Goal: Task Accomplishment & Management: Use online tool/utility

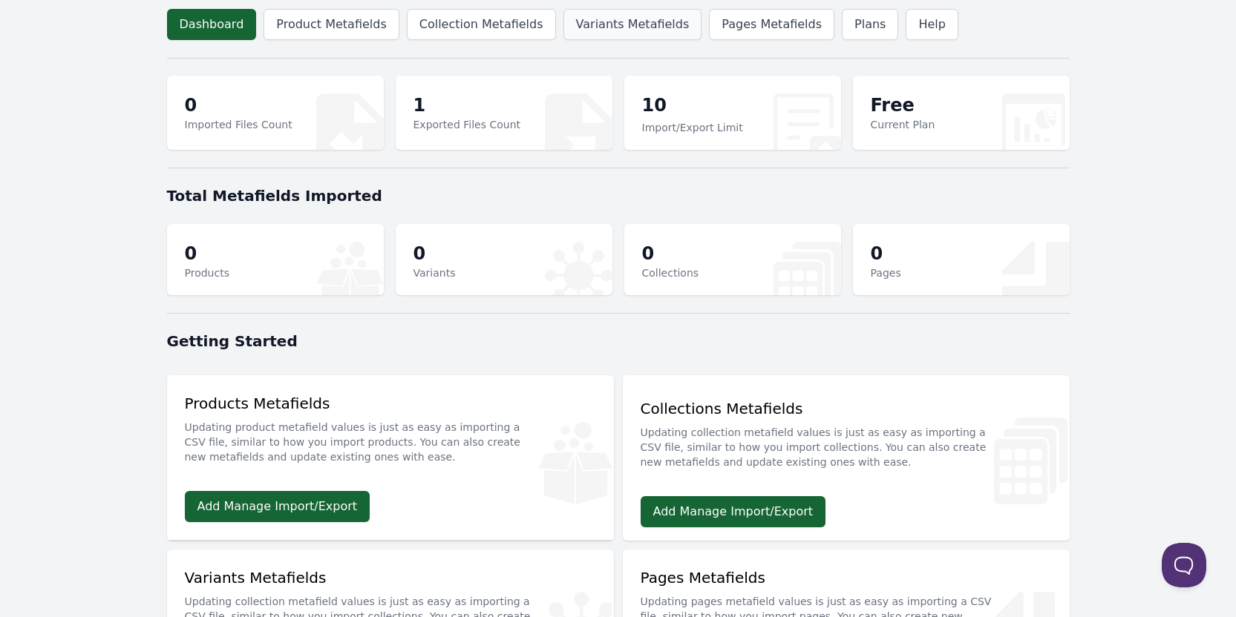
click at [569, 19] on link "Variants Metafields" at bounding box center [632, 24] width 139 height 31
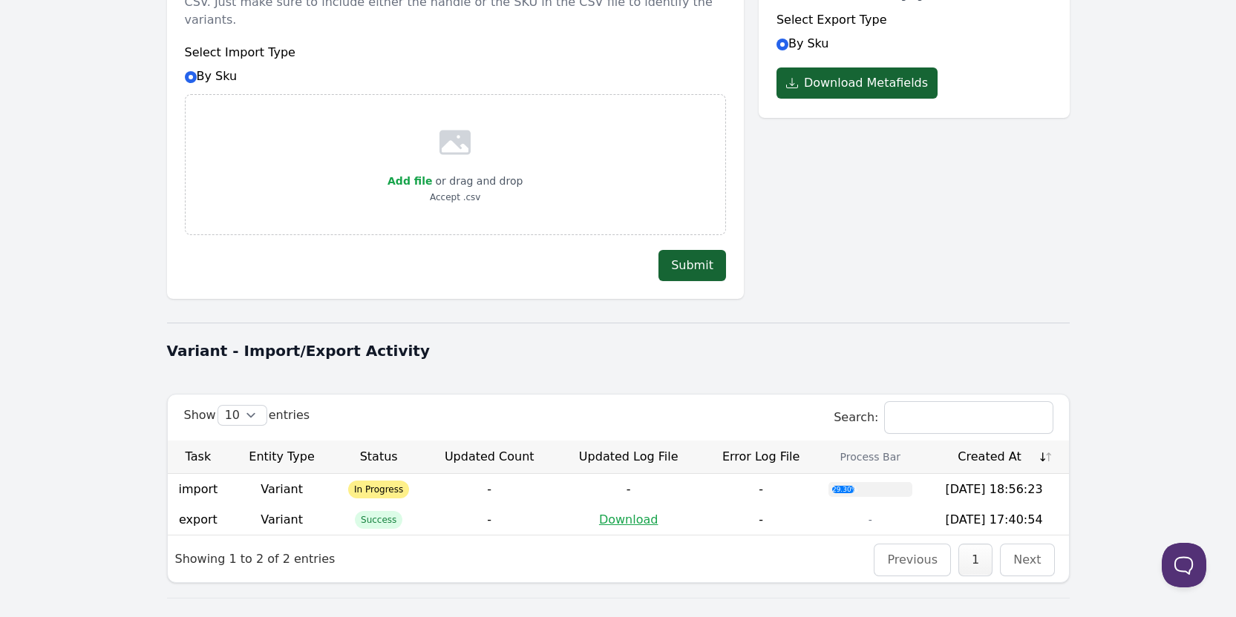
scroll to position [255, 0]
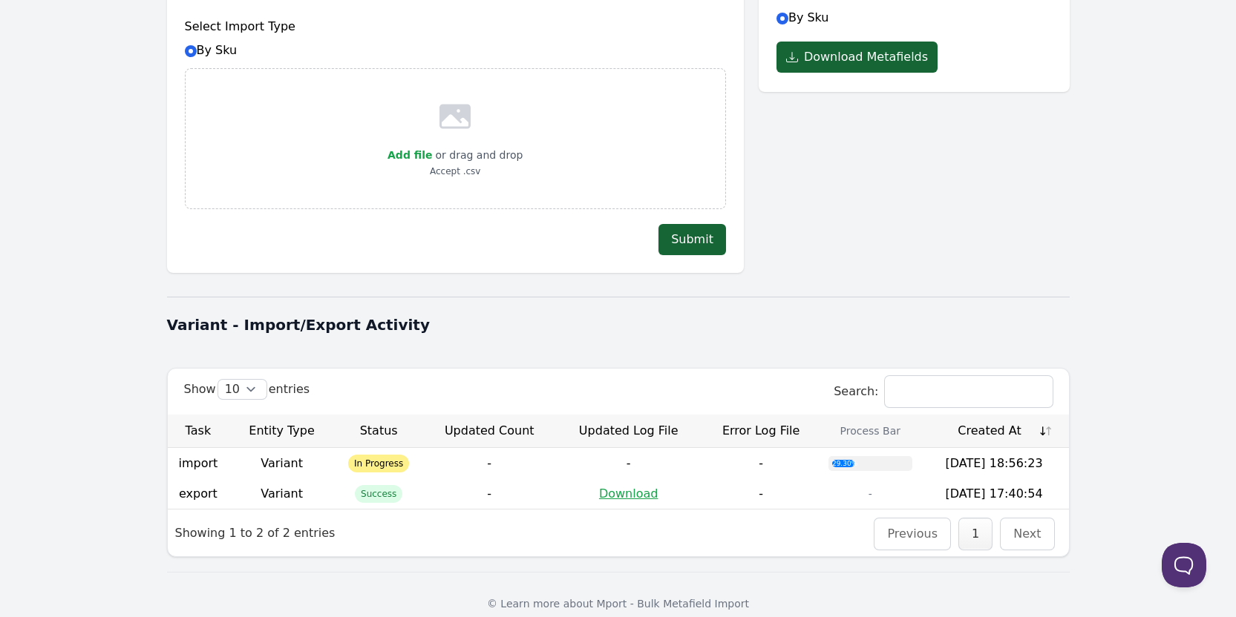
click at [1037, 288] on div at bounding box center [618, 297] width 902 height 18
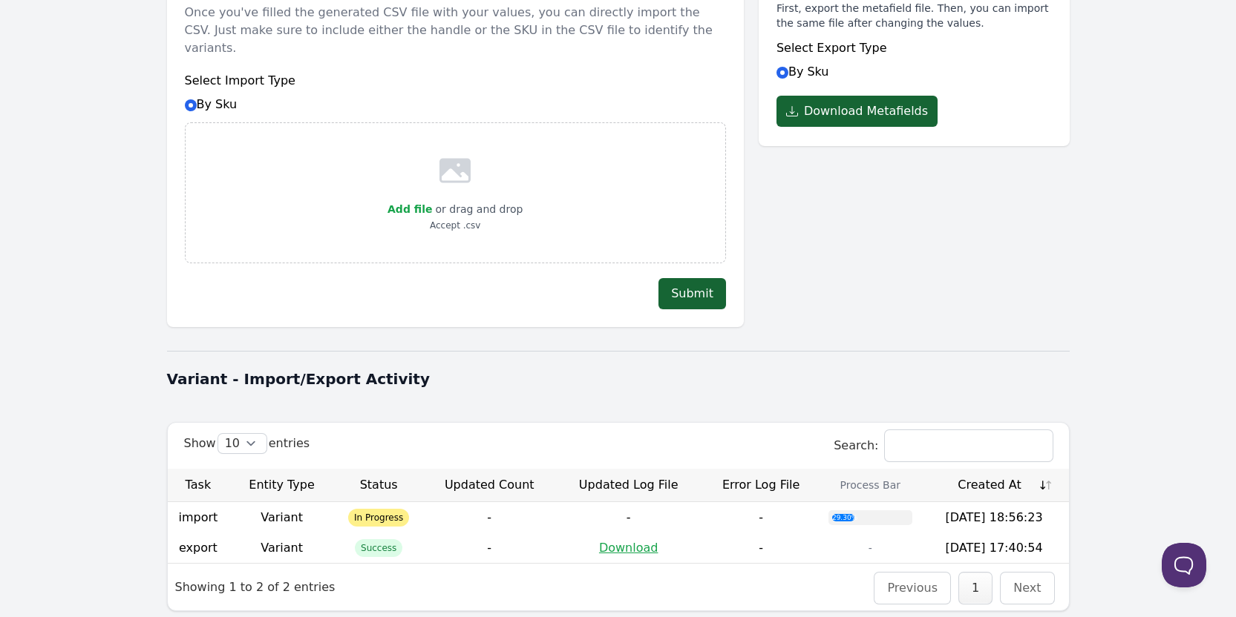
scroll to position [0, 0]
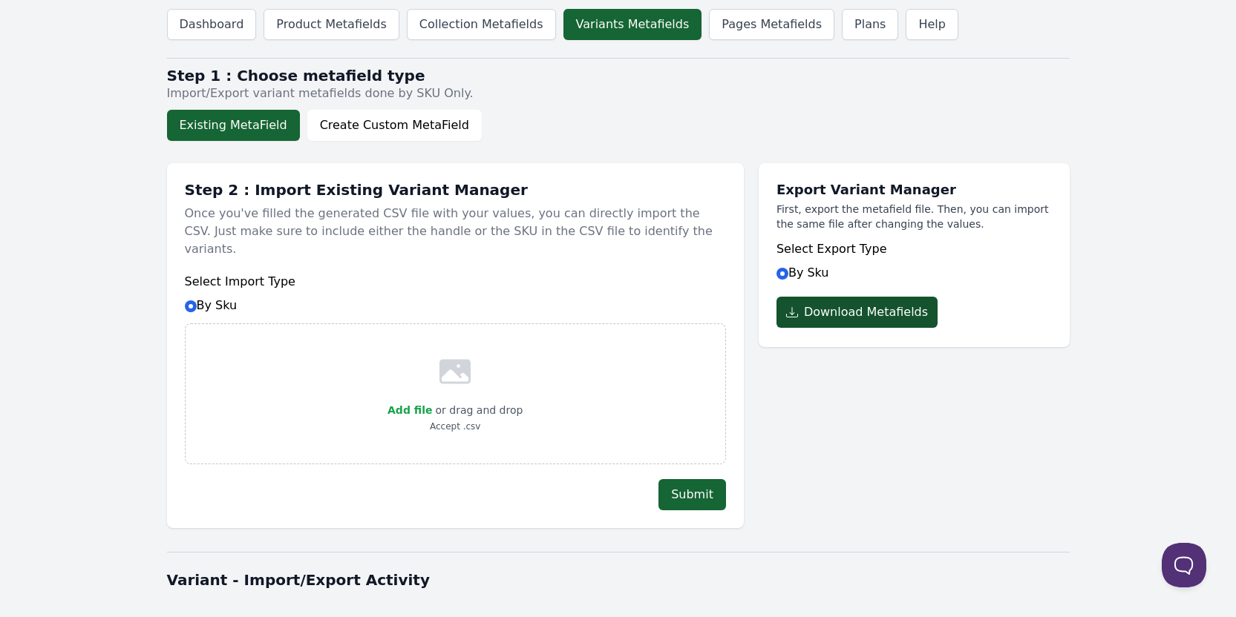
click at [872, 304] on button "Download Metafields" at bounding box center [856, 312] width 161 height 31
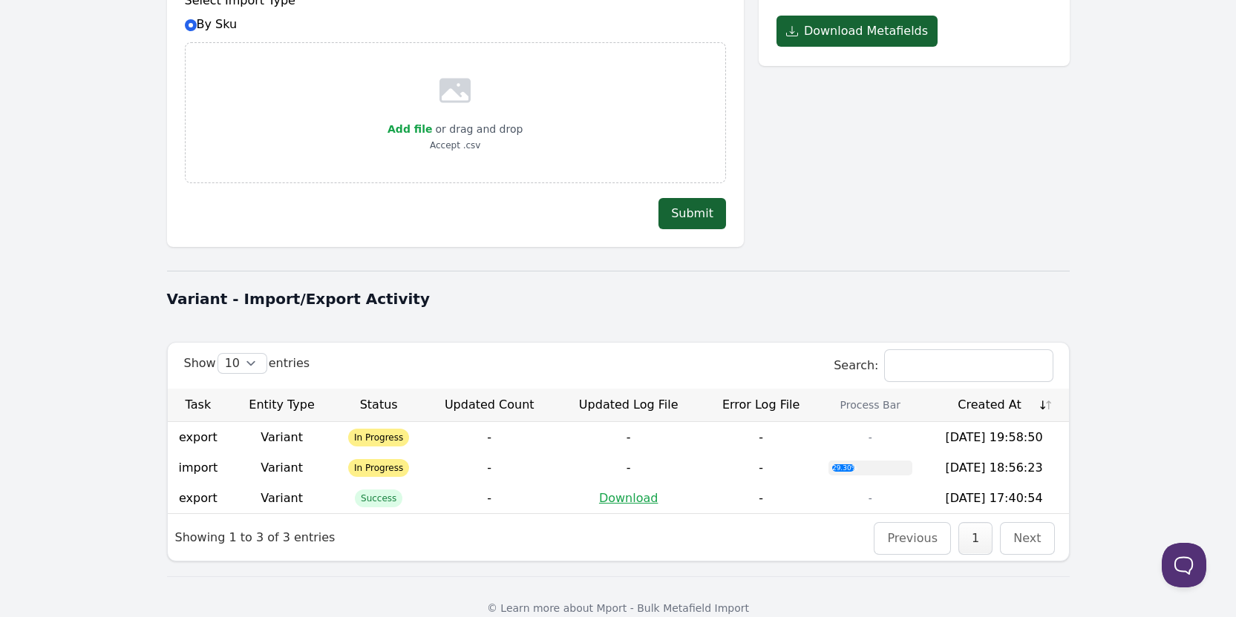
scroll to position [286, 0]
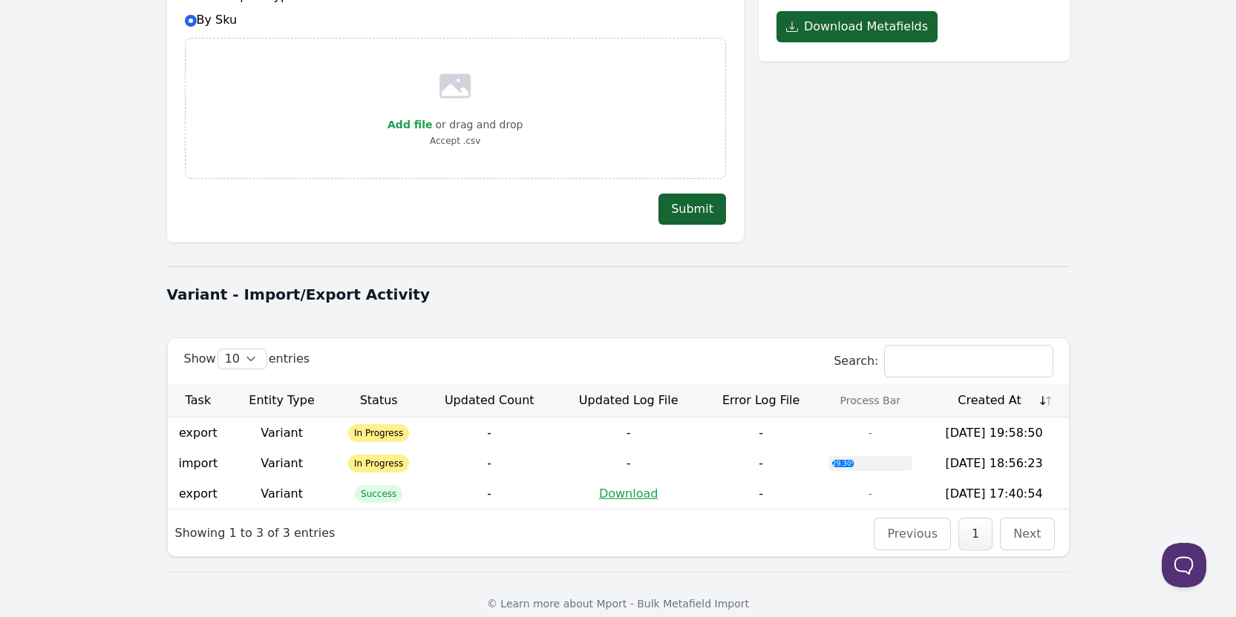
click at [945, 257] on div at bounding box center [618, 266] width 902 height 18
click at [669, 284] on h1 "Variant - Import/Export Activity" at bounding box center [618, 294] width 902 height 21
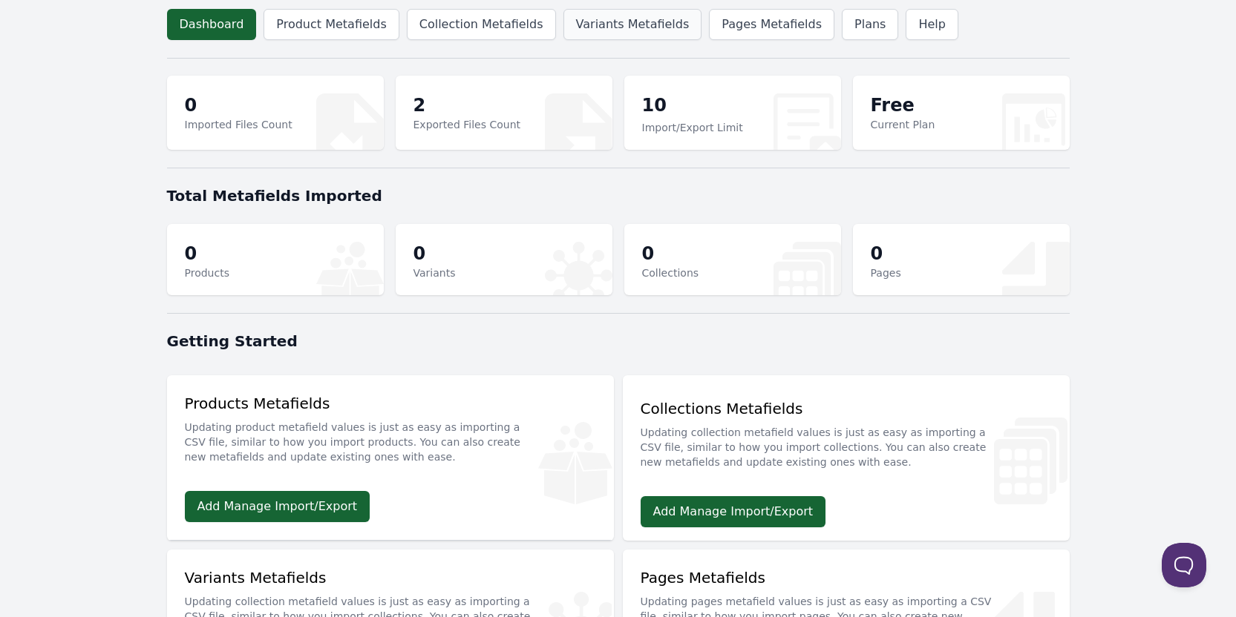
click at [589, 15] on link "Variants Metafields" at bounding box center [632, 24] width 139 height 31
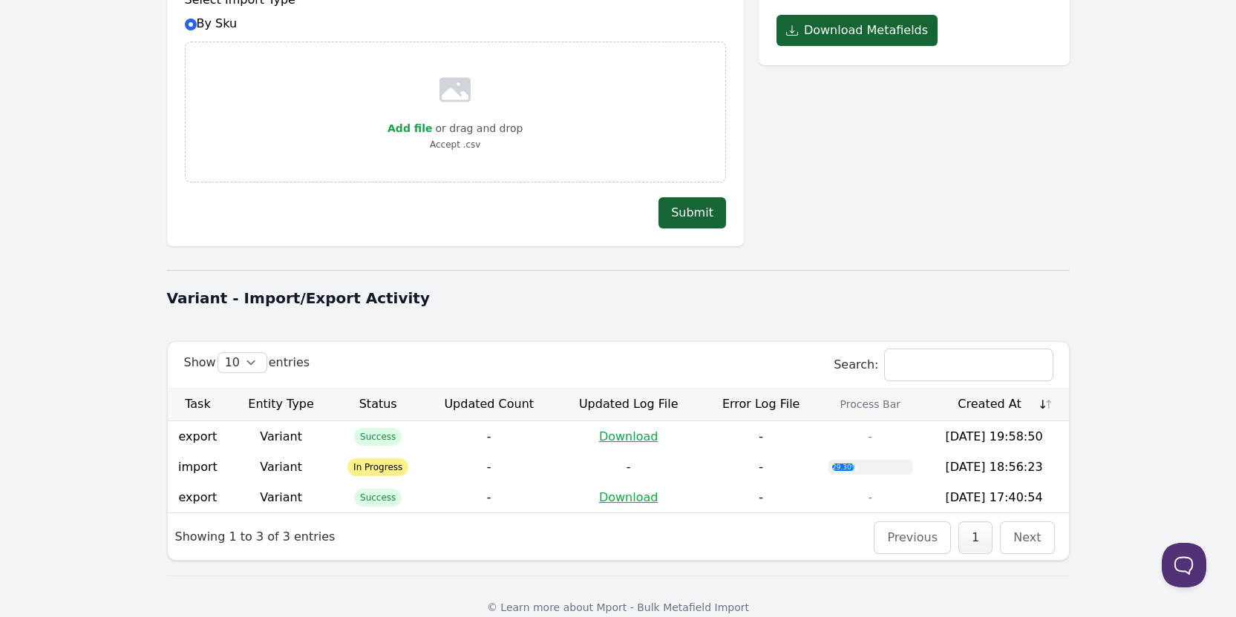
scroll to position [286, 0]
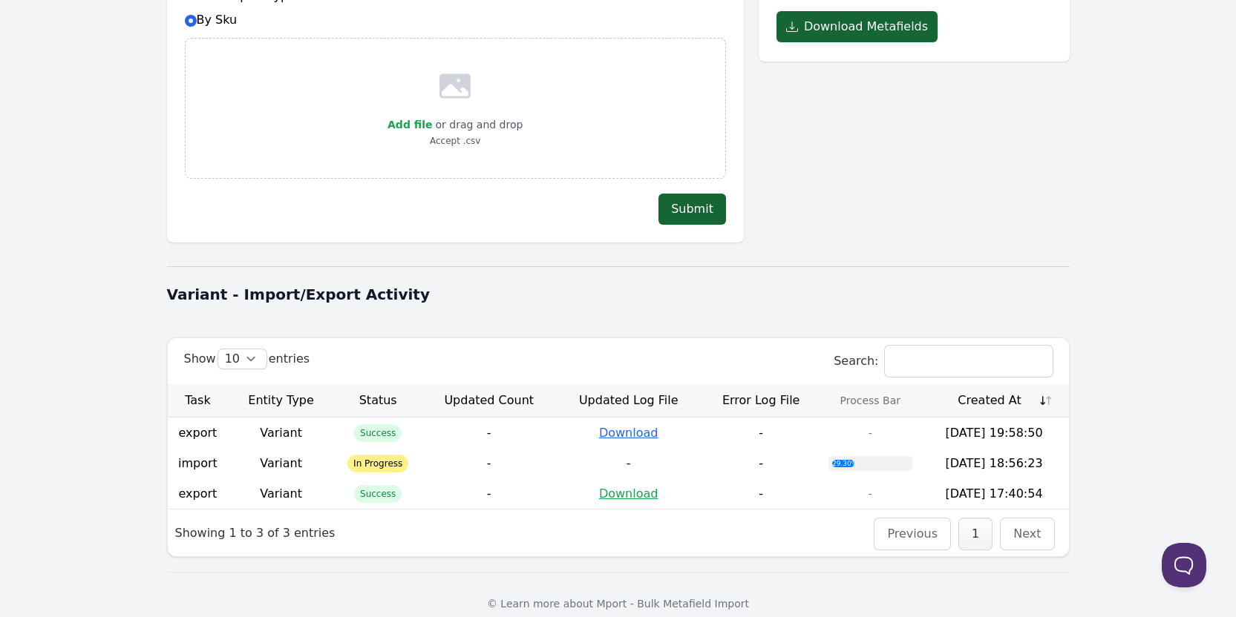
click at [634, 426] on link "Download" at bounding box center [628, 433] width 59 height 14
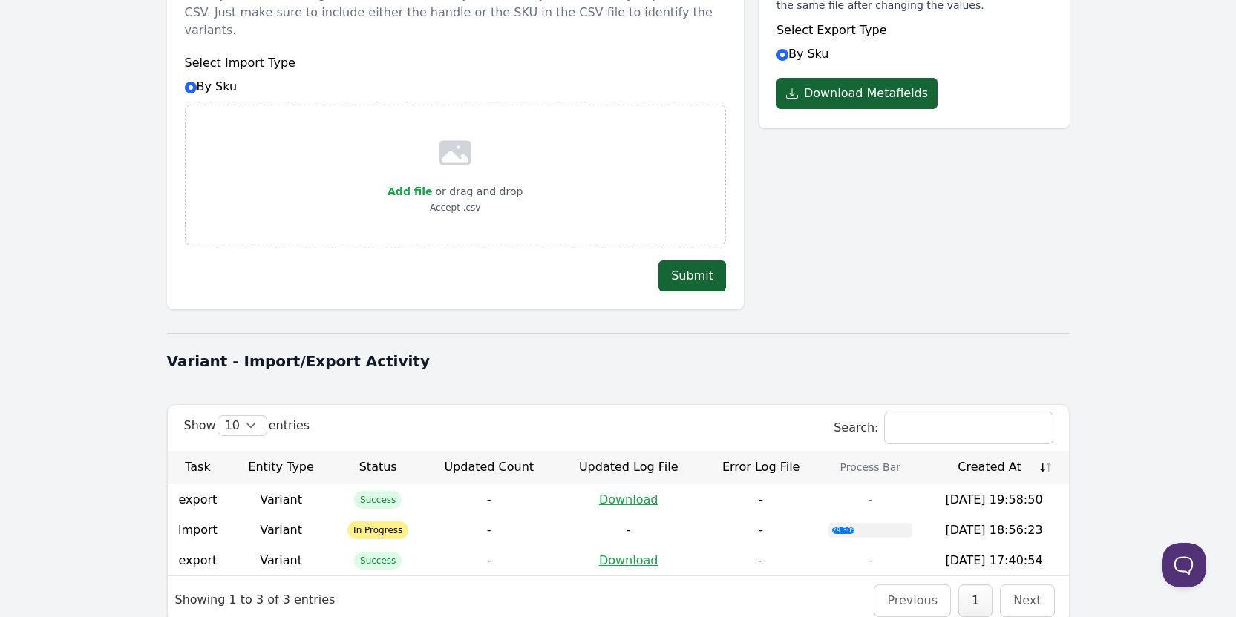
scroll to position [0, 0]
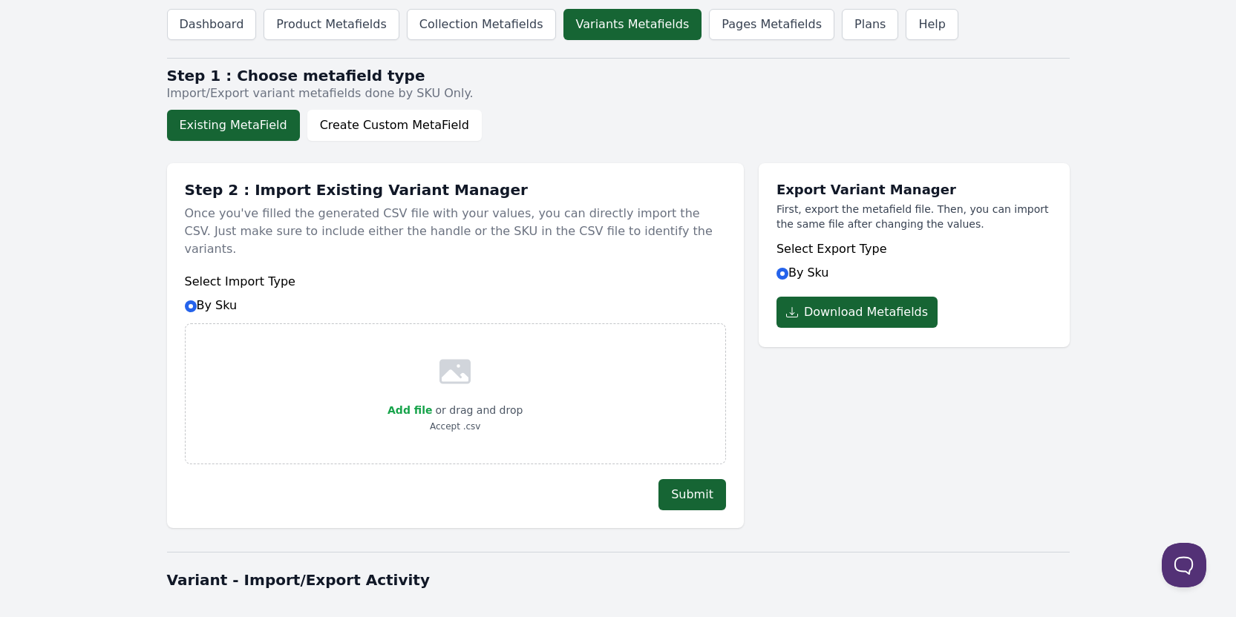
click at [775, 442] on div "Export Variant Manager First, export the metafield file. Then, you can import t…" at bounding box center [913, 338] width 311 height 380
click at [417, 404] on span "Add file" at bounding box center [409, 410] width 45 height 12
click at [431, 401] on input "Add file" at bounding box center [431, 401] width 1 height 1
type input "C:\fakepath\product_variant_metafields2025-09-16_19-59-07 - product_variant_met…"
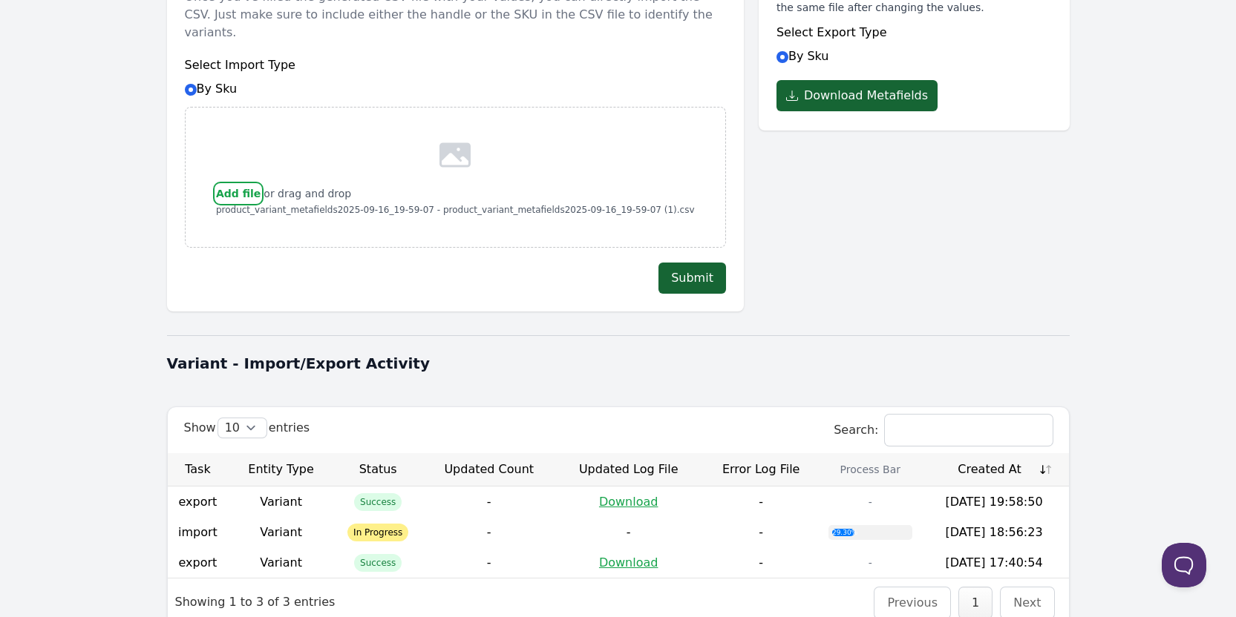
scroll to position [223, 0]
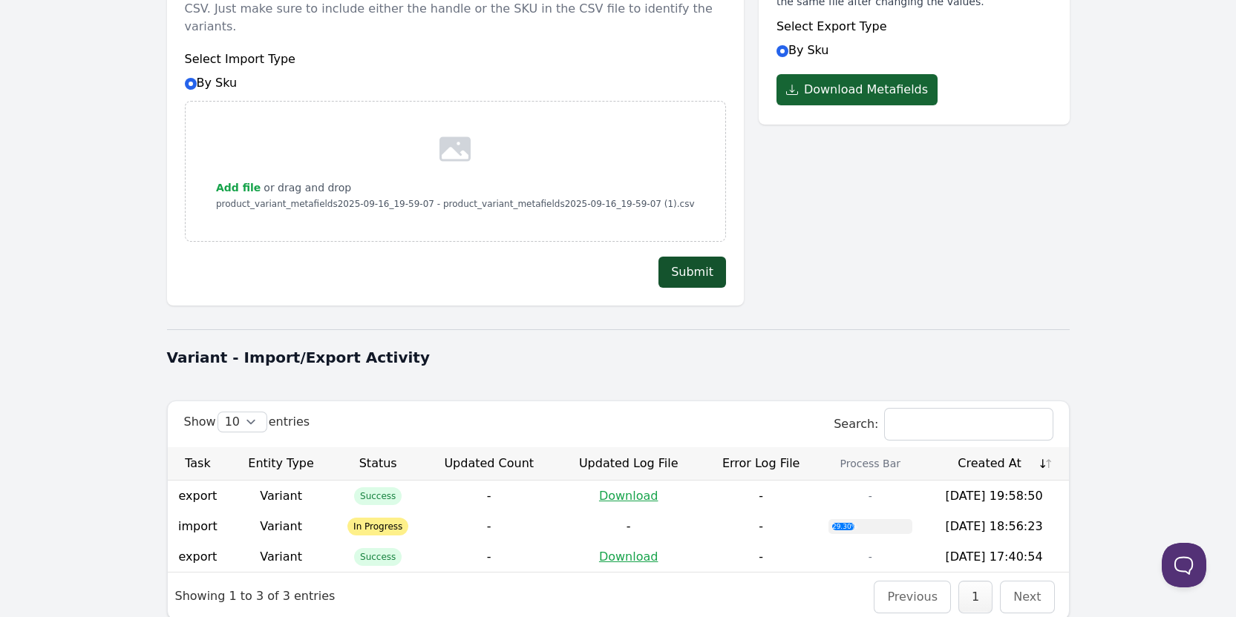
click at [704, 257] on button "Submit" at bounding box center [692, 272] width 68 height 31
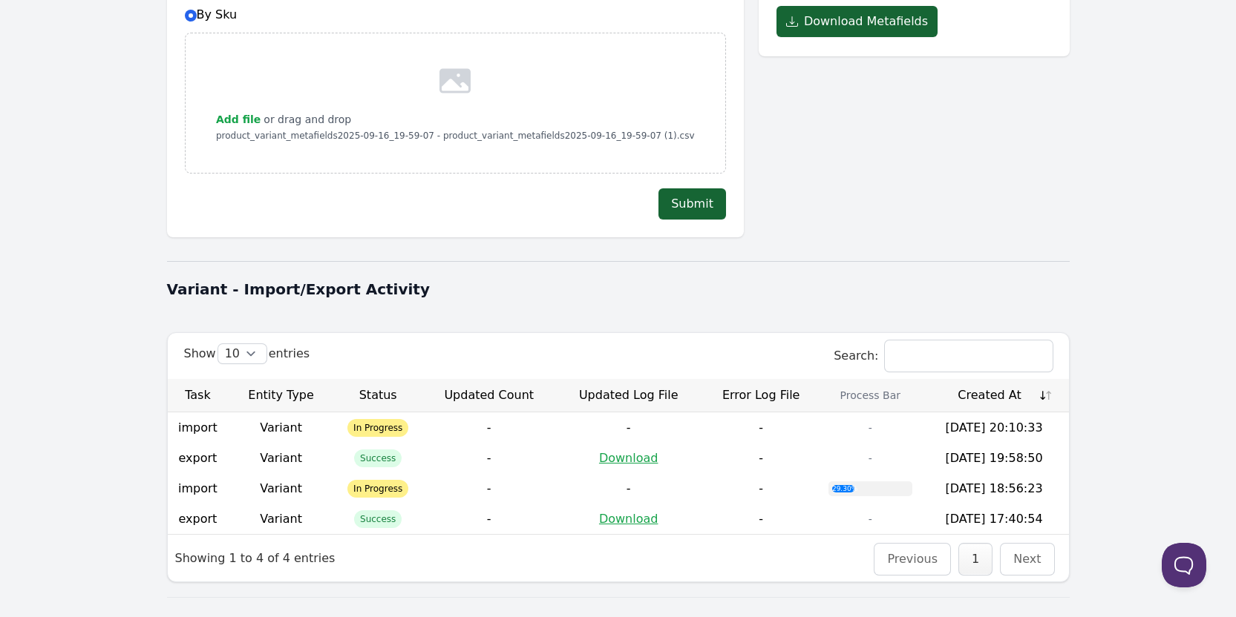
scroll to position [297, 0]
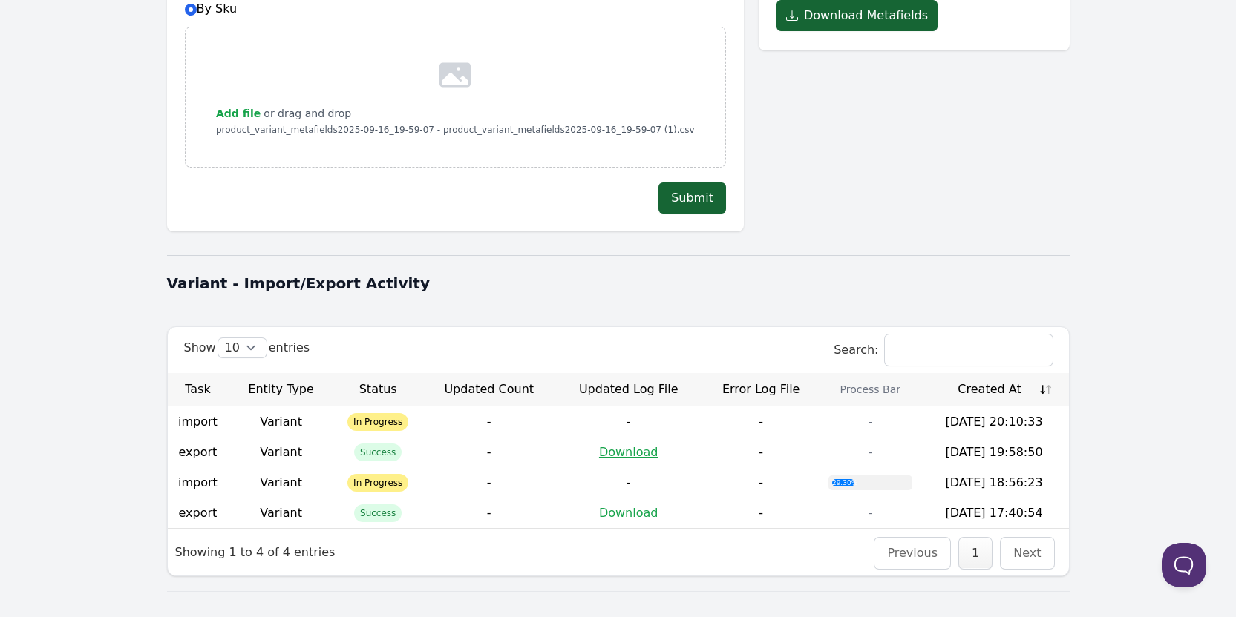
click at [105, 280] on body "Dashboard Product Metafields Collection Metafields Variants Metafields Pages Me…" at bounding box center [618, 178] width 1236 height 951
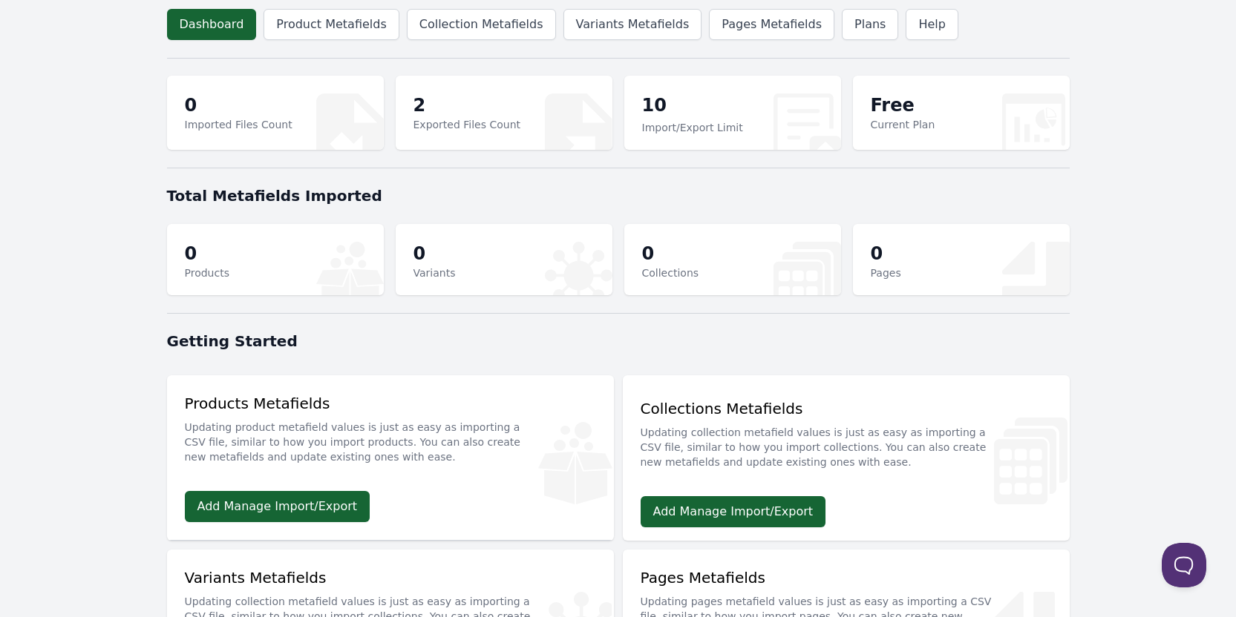
click at [616, 45] on header "Dashboard Product Metafields Collection Metafields Variants Metafields Pages Me…" at bounding box center [618, 24] width 902 height 49
click at [617, 36] on link "Variants Metafields" at bounding box center [632, 24] width 139 height 31
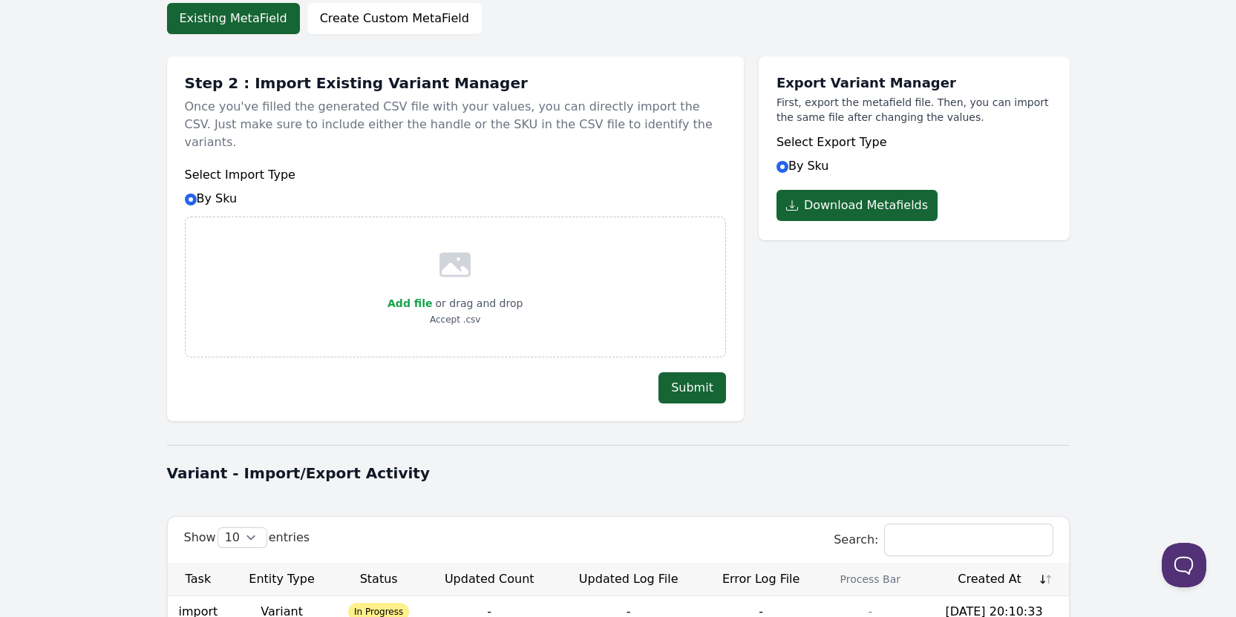
scroll to position [316, 0]
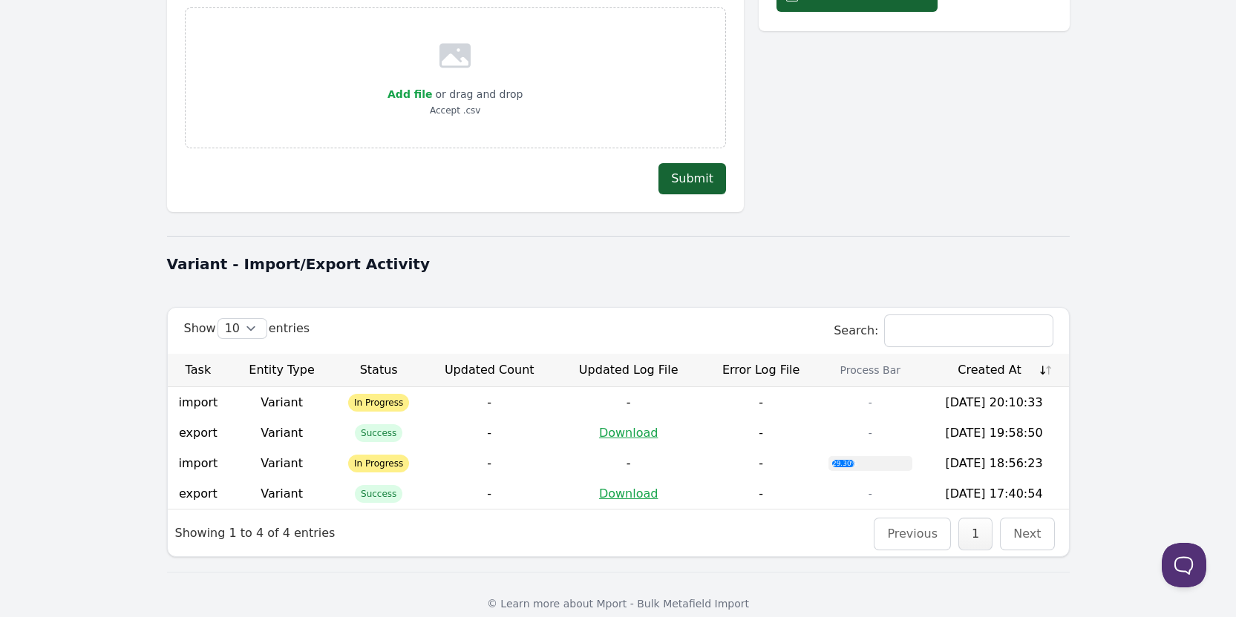
click at [143, 385] on div "Dashboard Product Metafields Collection Metafields Variants Metafields Pages Me…" at bounding box center [618, 159] width 950 height 951
click at [108, 466] on body "Dashboard Product Metafields Collection Metafields Variants Metafields Pages Me…" at bounding box center [618, 159] width 1236 height 951
click at [499, 268] on div "Dashboard Product Metafields Collection Metafields Variants Metafields Pages Me…" at bounding box center [618, 159] width 950 height 951
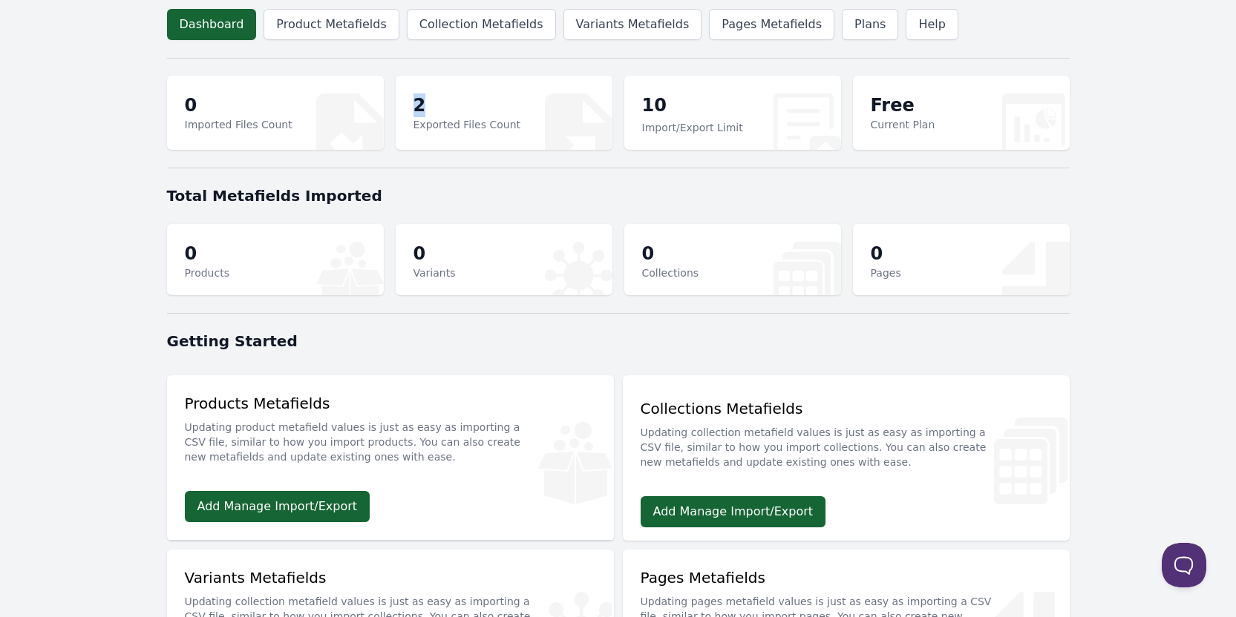
drag, startPoint x: 408, startPoint y: 102, endPoint x: 393, endPoint y: 101, distance: 14.9
click at [398, 101] on div "2 Exported Files Count" at bounding box center [504, 113] width 217 height 74
click at [479, 156] on section "0 Imported Files Count 2 Exported Files Count 10 Import/Export Limit Free Curre…" at bounding box center [618, 113] width 902 height 92
drag, startPoint x: 193, startPoint y: 112, endPoint x: 148, endPoint y: 122, distance: 45.6
click at [156, 117] on div "Dashboard Product Metafields Collection Metafields Variants Metafields Pages Me…" at bounding box center [618, 498] width 950 height 997
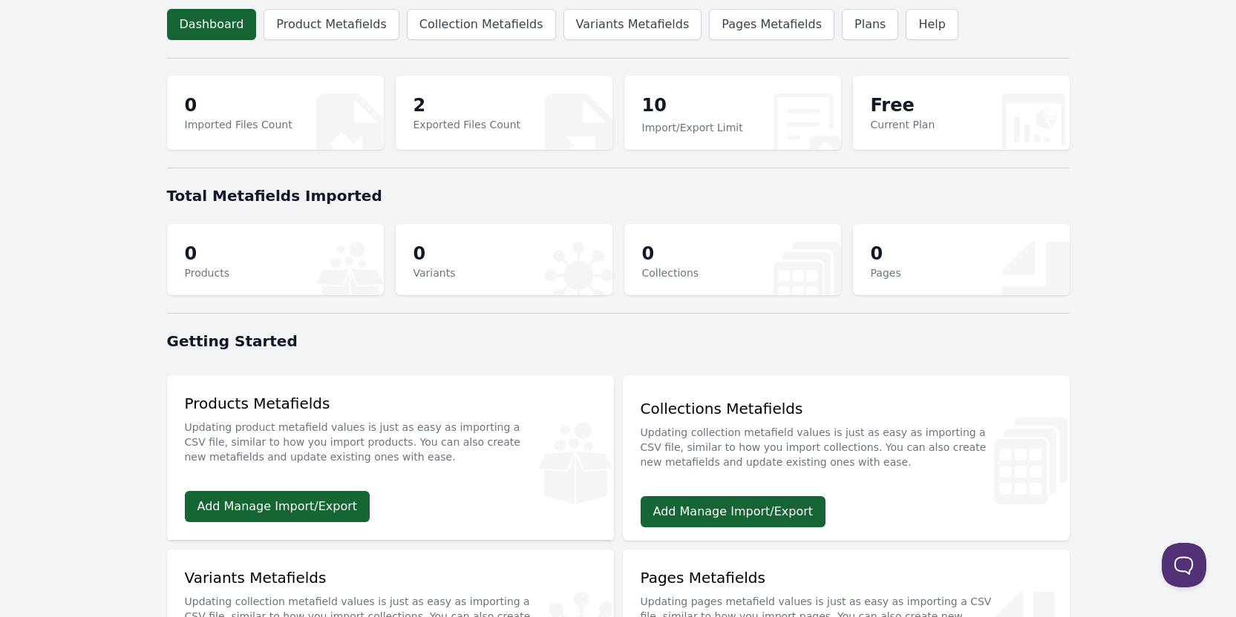
click at [109, 157] on body "Dashboard Product Metafields Collection Metafields Variants Metafields Pages Me…" at bounding box center [618, 498] width 1236 height 997
click at [640, 28] on link "Variants Metafields" at bounding box center [632, 24] width 139 height 31
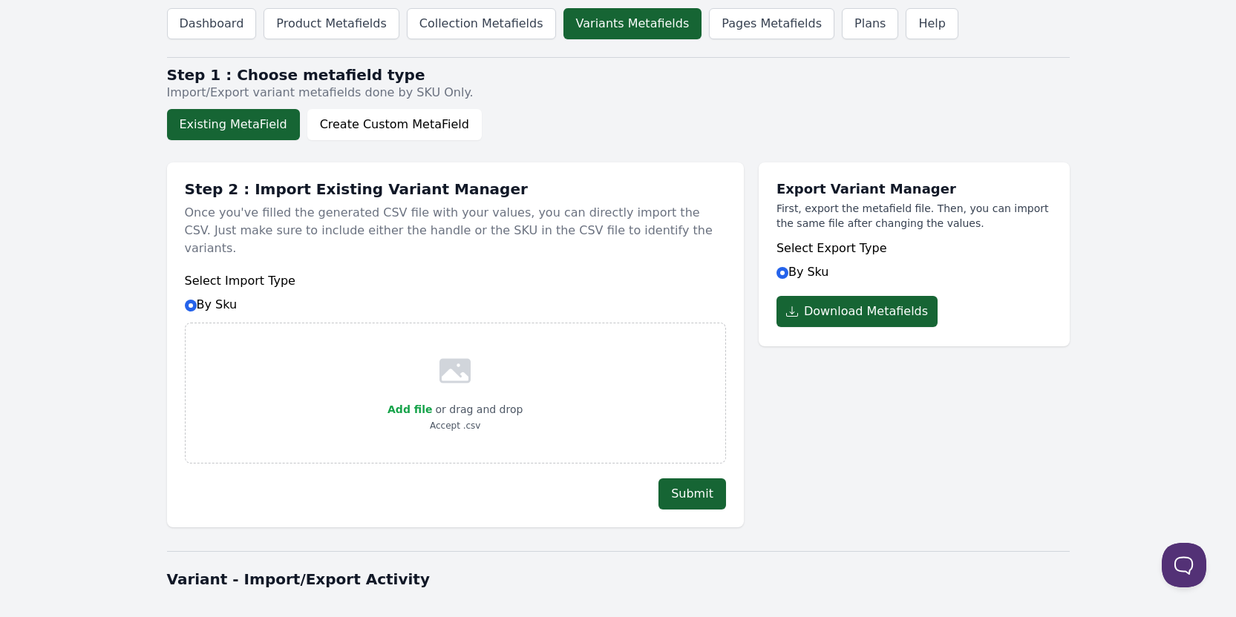
scroll to position [316, 0]
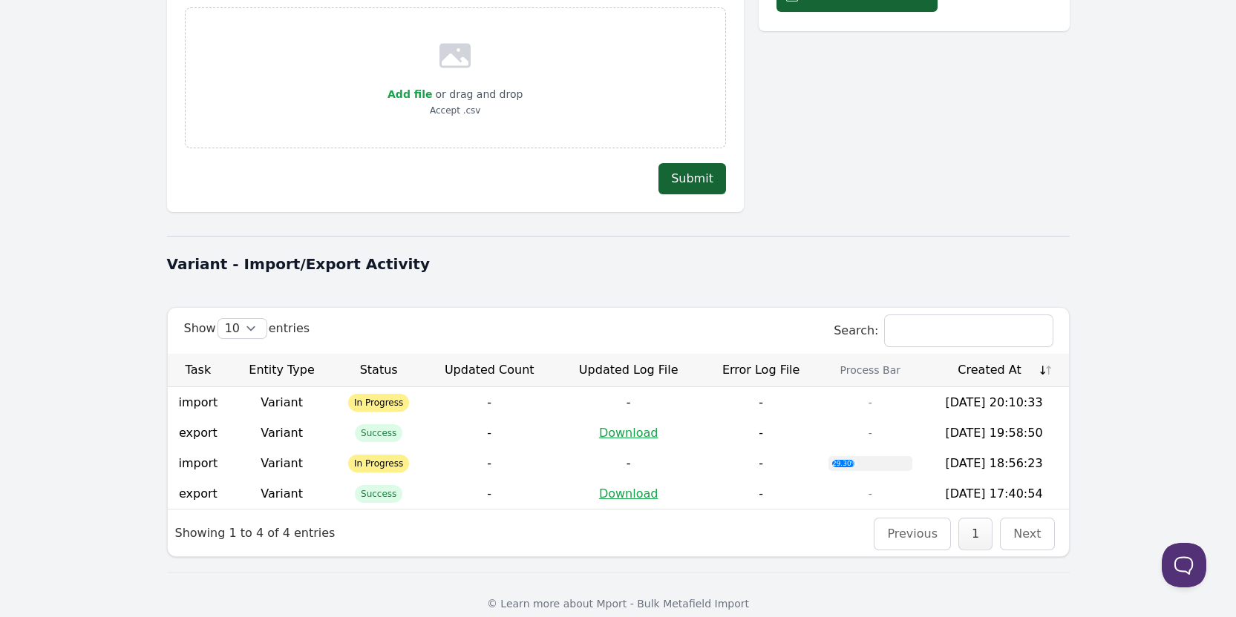
drag, startPoint x: 1052, startPoint y: 452, endPoint x: 1025, endPoint y: 427, distance: 37.3
click at [1031, 448] on td "2025-09-16 18:56:23" at bounding box center [993, 463] width 149 height 30
click at [237, 319] on select "10 25 50 100" at bounding box center [242, 328] width 48 height 19
drag, startPoint x: 150, startPoint y: 315, endPoint x: 177, endPoint y: 338, distance: 35.3
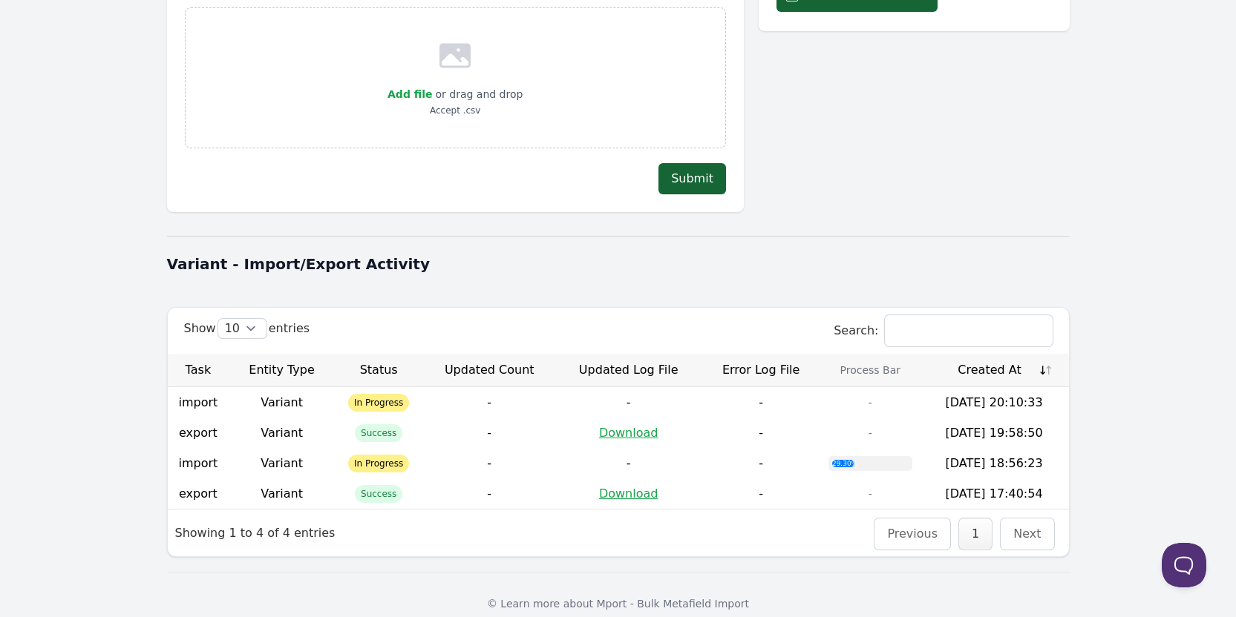
click at [149, 315] on div "Dashboard Product Metafields Collection Metafields Variants Metafields Pages Me…" at bounding box center [618, 159] width 950 height 951
click at [192, 514] on div "Showing 1 to 4 of 4 entries" at bounding box center [255, 533] width 175 height 38
click at [123, 502] on body "Dashboard Product Metafields Collection Metafields Variants Metafields Pages Me…" at bounding box center [618, 159] width 1236 height 951
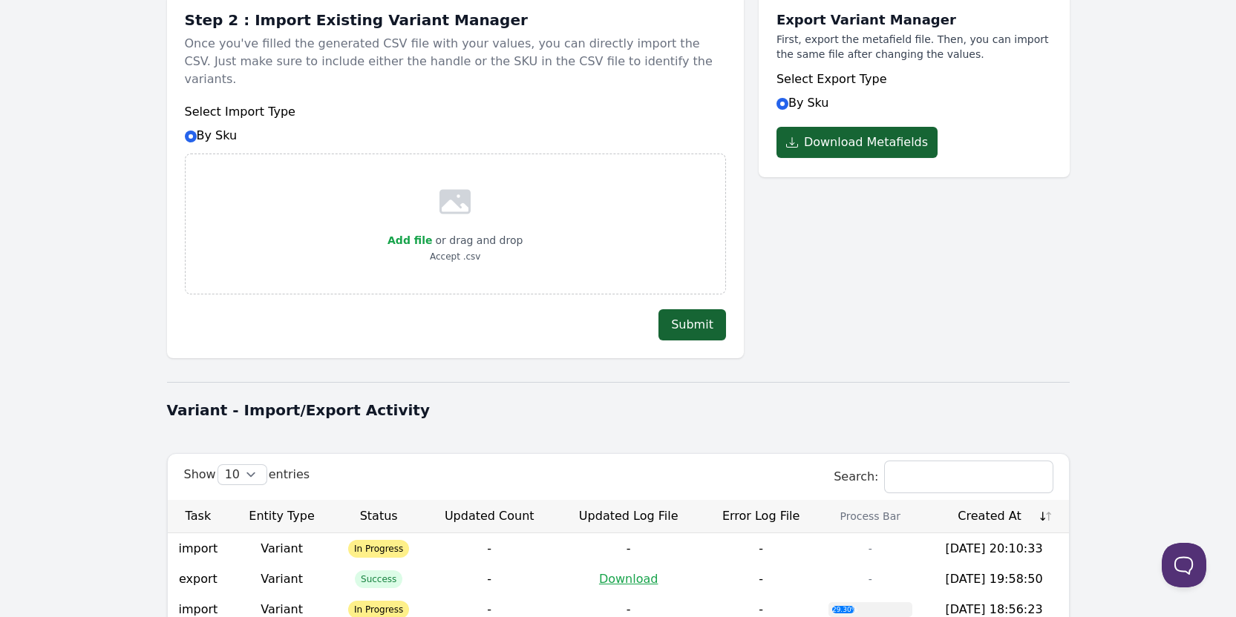
scroll to position [168, 0]
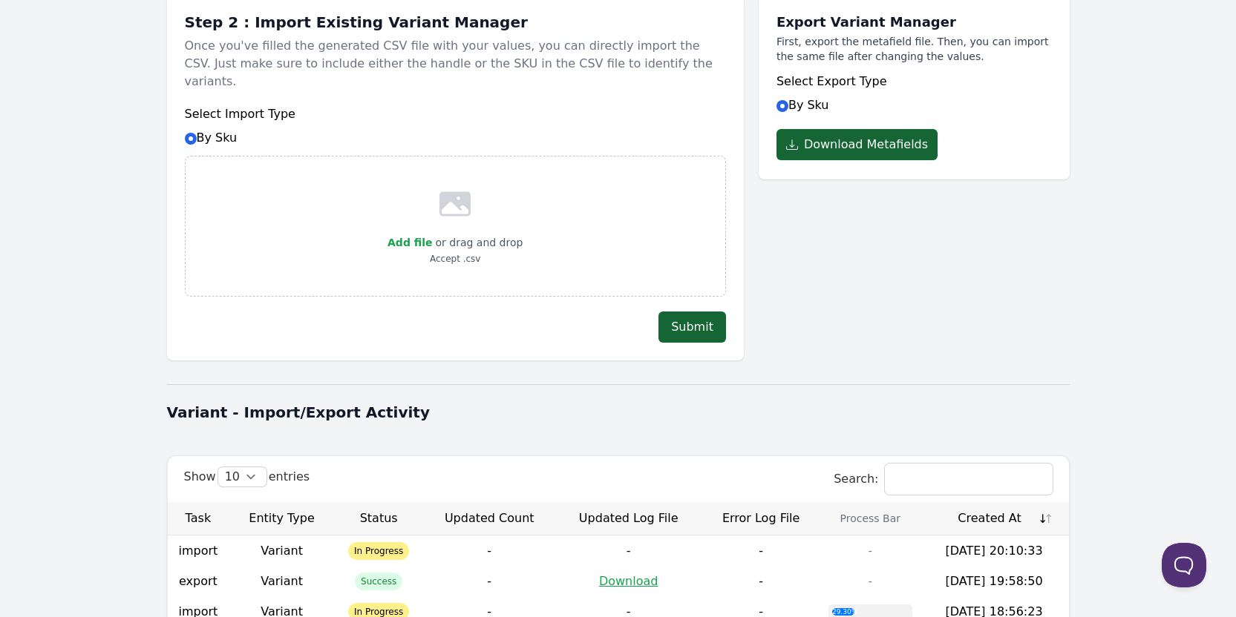
click at [842, 274] on div "Export Variant Manager First, export the metafield file. Then, you can import t…" at bounding box center [913, 171] width 311 height 380
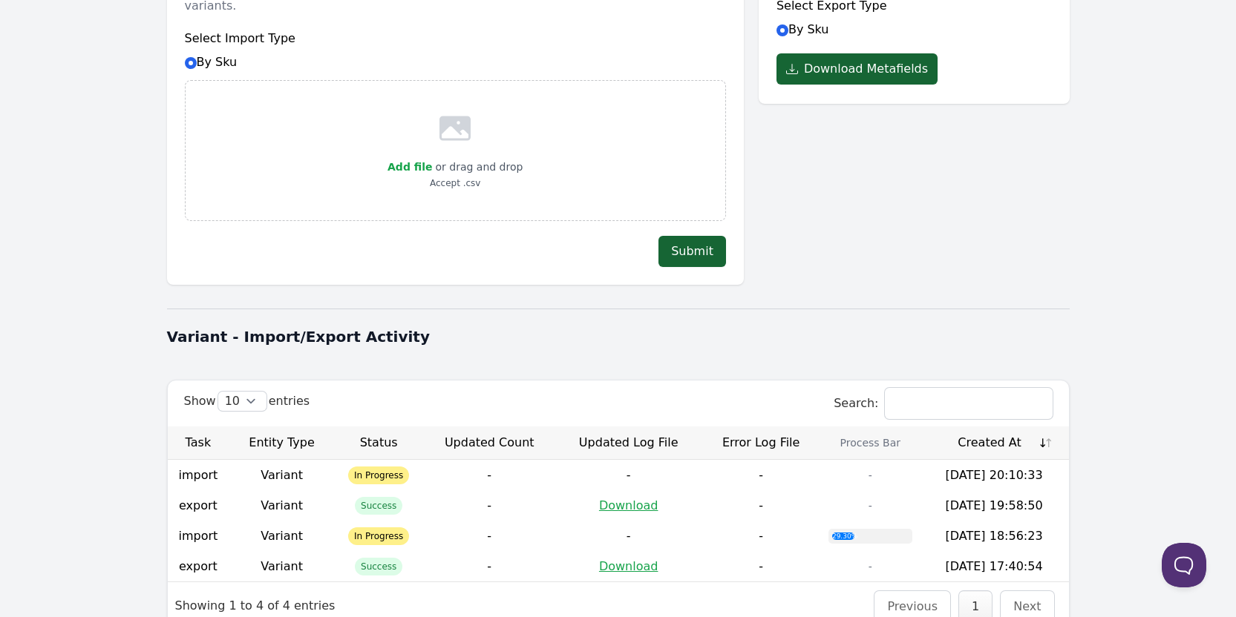
scroll to position [316, 0]
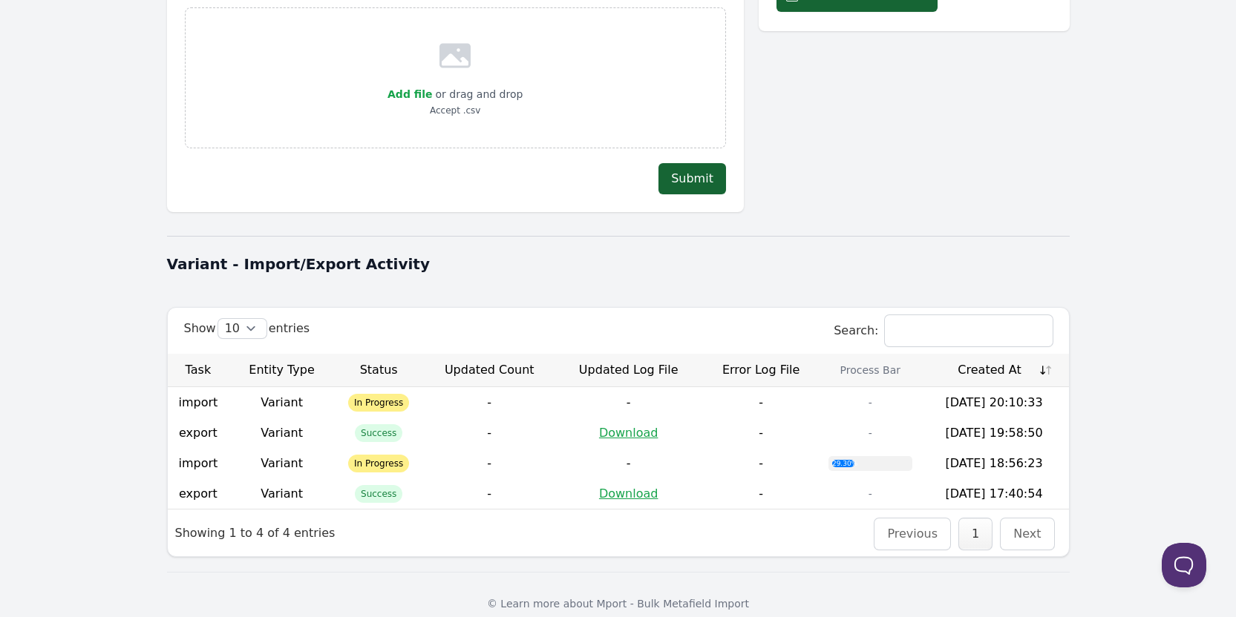
click at [137, 345] on body "Dashboard Product Metafields Collection Metafields Variants Metafields Pages Me…" at bounding box center [618, 159] width 1236 height 951
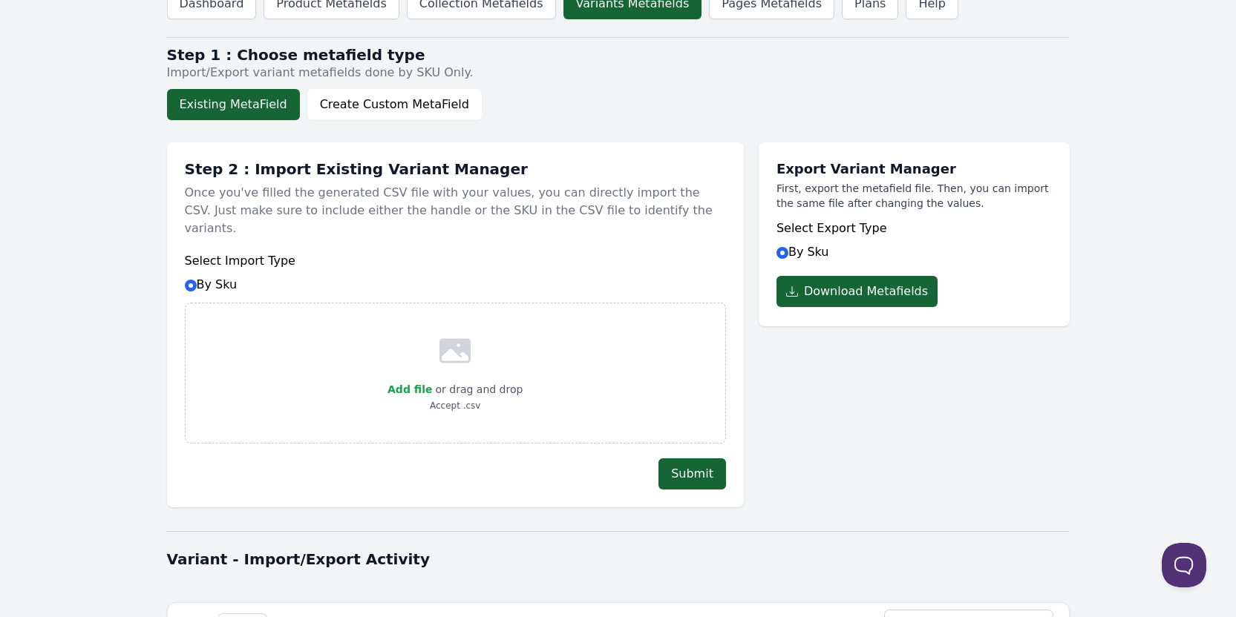
scroll to position [0, 0]
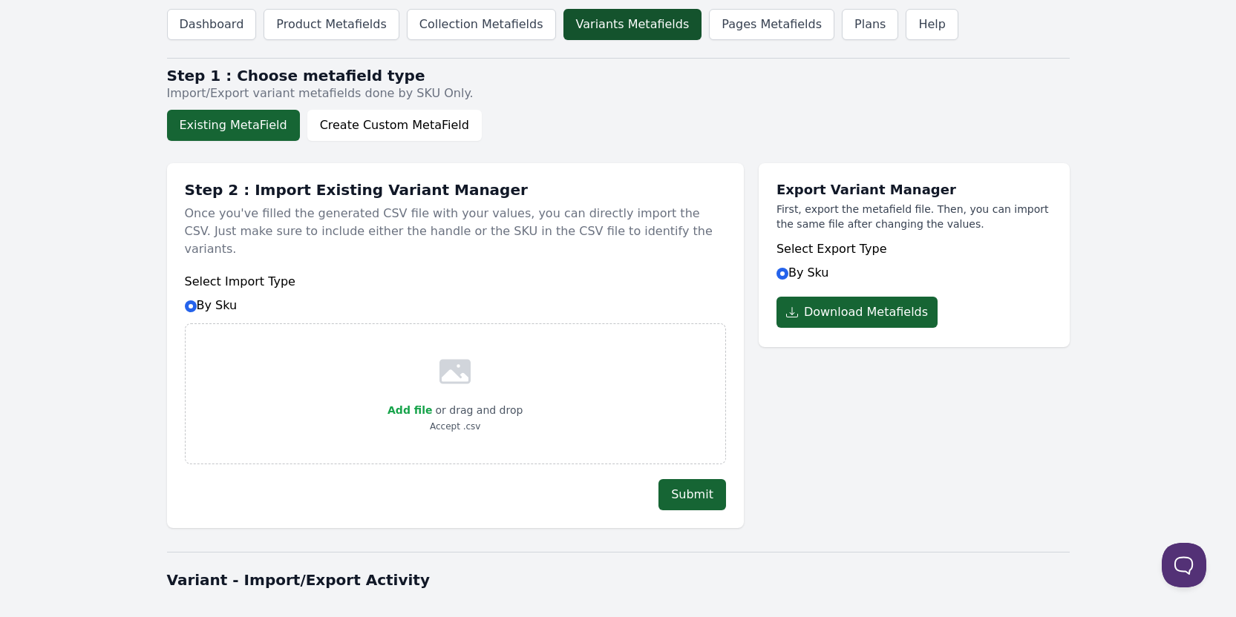
click at [595, 24] on link "Variants Metafields" at bounding box center [632, 24] width 139 height 31
click at [726, 27] on link "Pages Metafields" at bounding box center [771, 24] width 125 height 31
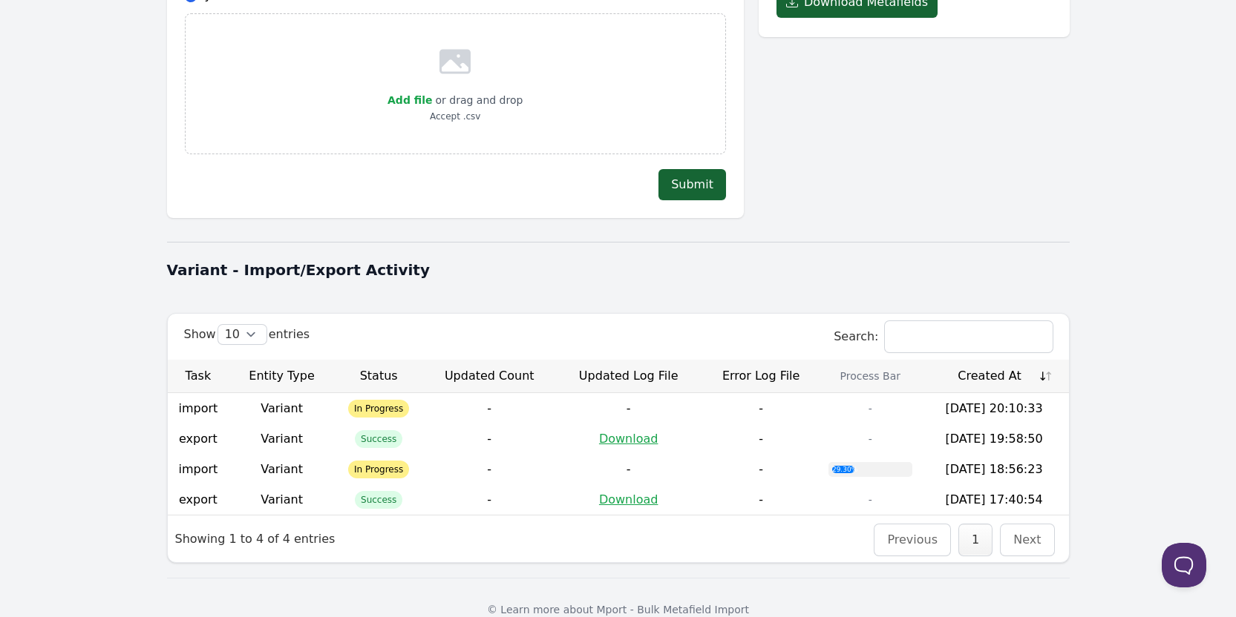
scroll to position [316, 0]
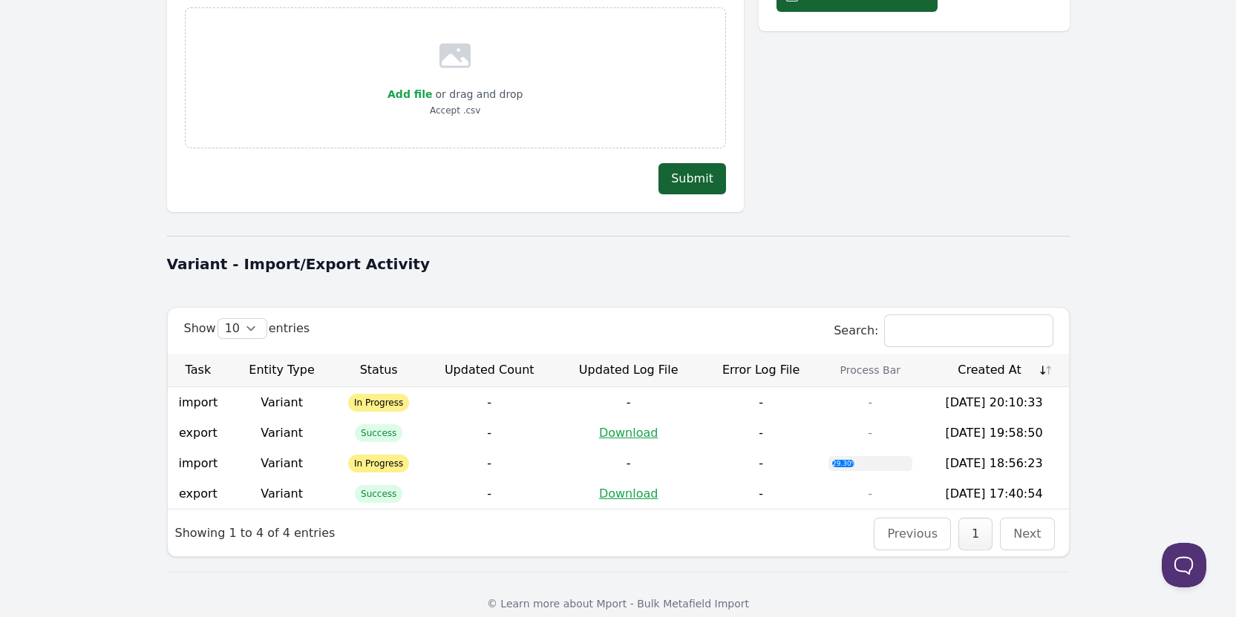
click at [844, 460] on div "29.30%" at bounding box center [843, 463] width 22 height 7
click at [841, 460] on div "29.30%" at bounding box center [843, 463] width 22 height 7
click at [1018, 448] on td "[DATE] 18:56:23" at bounding box center [993, 463] width 149 height 30
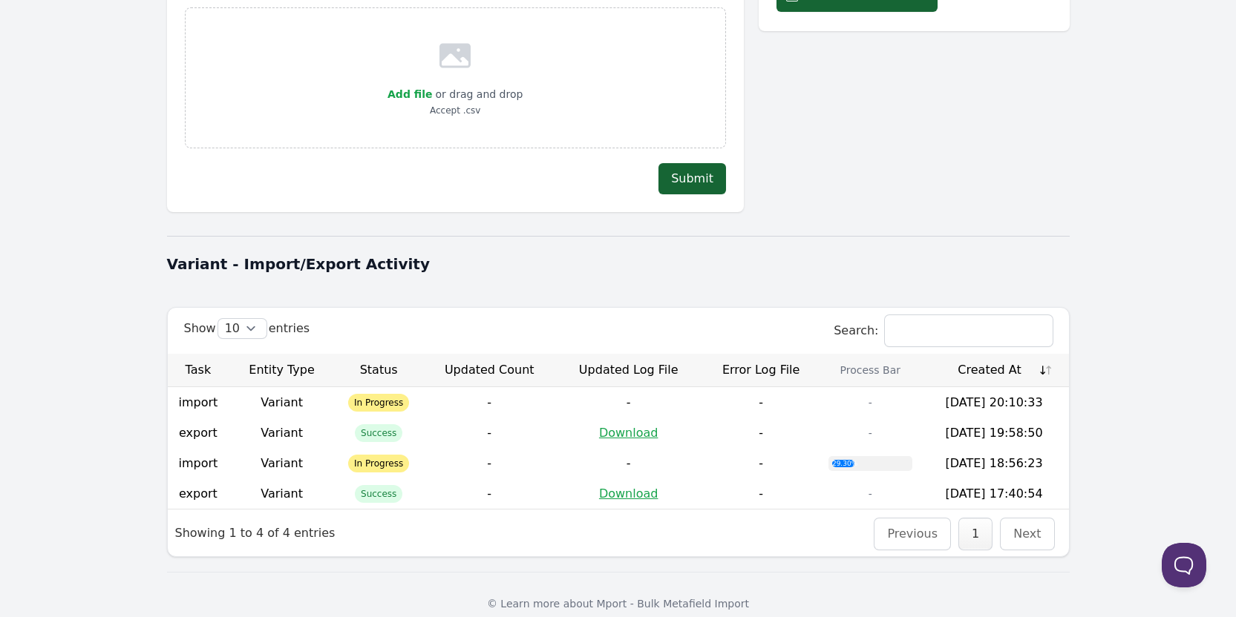
drag, startPoint x: 962, startPoint y: 447, endPoint x: 174, endPoint y: 442, distance: 788.1
click at [174, 448] on tr "import Variant In Progress - - - 29.30% 2025-09-16 18:56:23" at bounding box center [618, 463] width 901 height 30
click at [151, 437] on div "Dashboard Product Metafields Collection Metafields Variants Metafields Pages Me…" at bounding box center [618, 159] width 950 height 951
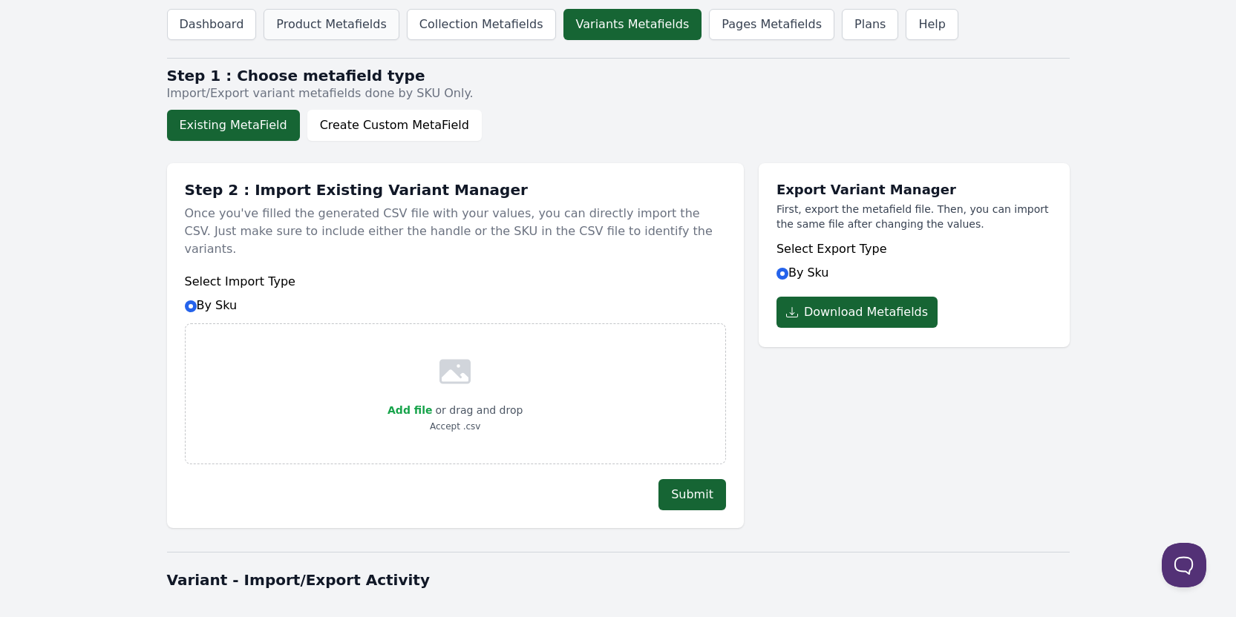
click at [362, 32] on link "Product Metafields" at bounding box center [330, 24] width 135 height 31
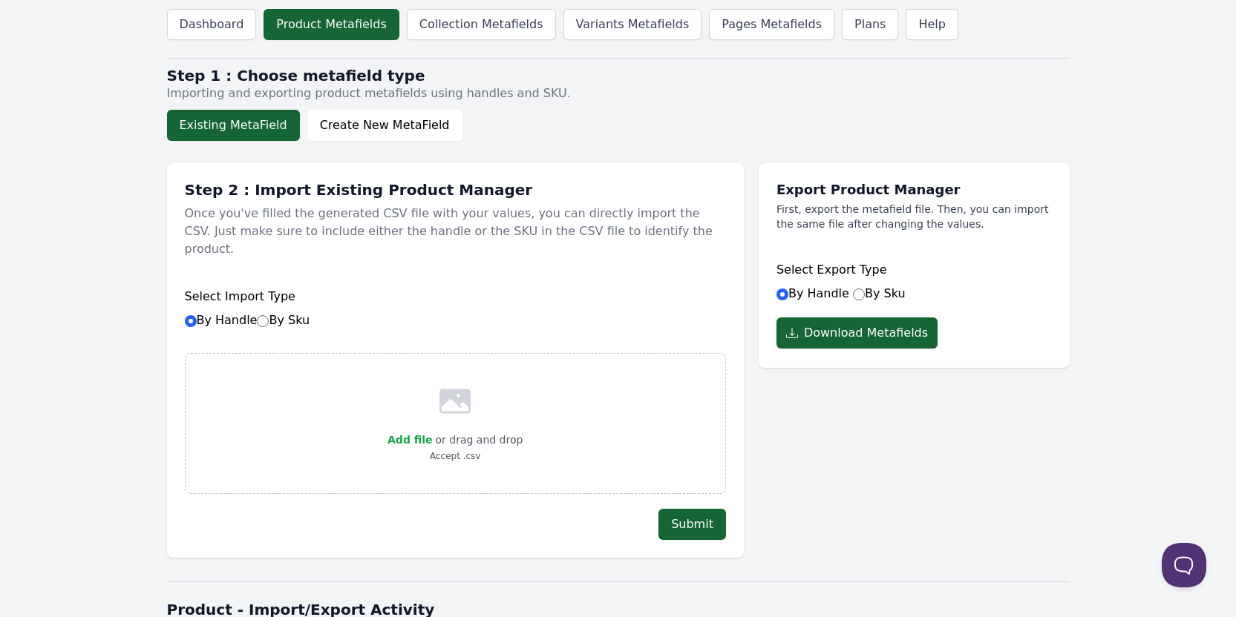
click at [214, 28] on link "Dashboard" at bounding box center [212, 24] width 90 height 31
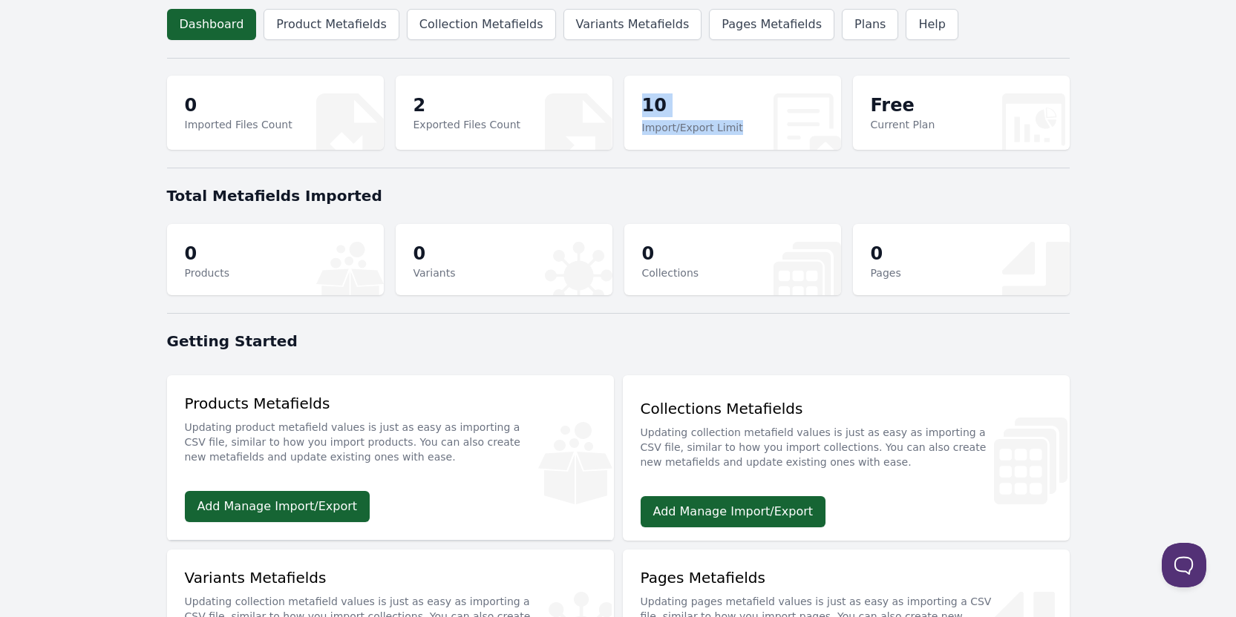
drag, startPoint x: 748, startPoint y: 126, endPoint x: 613, endPoint y: 128, distance: 135.1
click at [613, 128] on section "0 Imported Files Count 2 Exported Files Count 10 Import/Export Limit Free Curre…" at bounding box center [618, 113] width 902 height 92
click at [705, 161] on div at bounding box center [618, 168] width 902 height 18
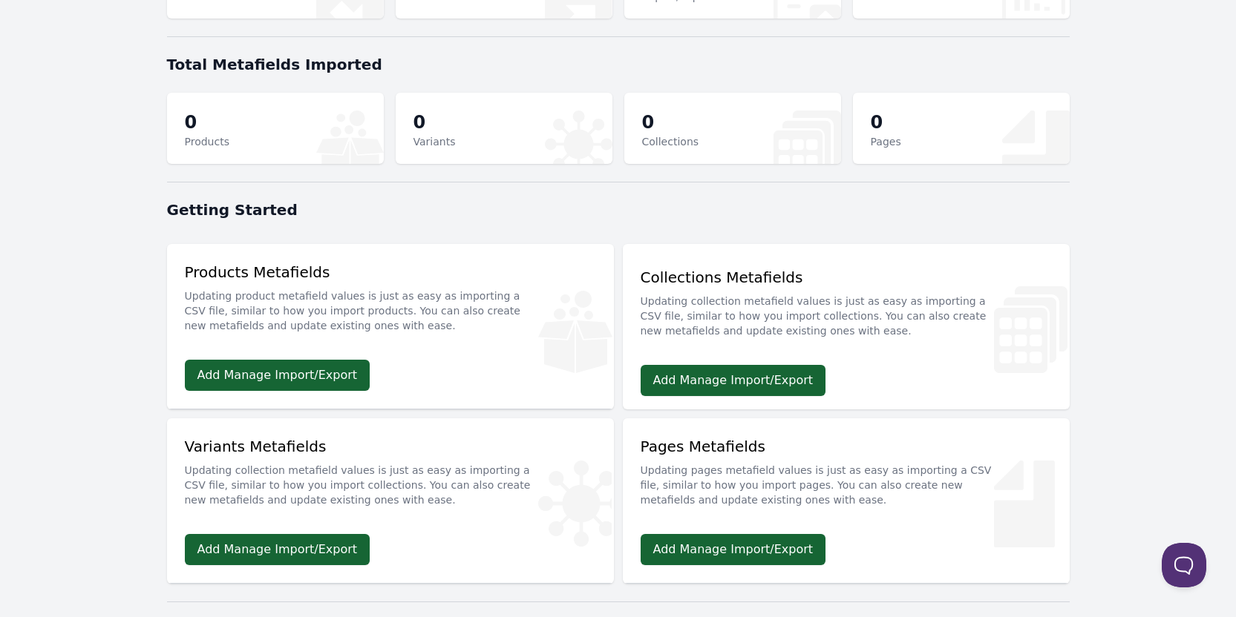
scroll to position [148, 0]
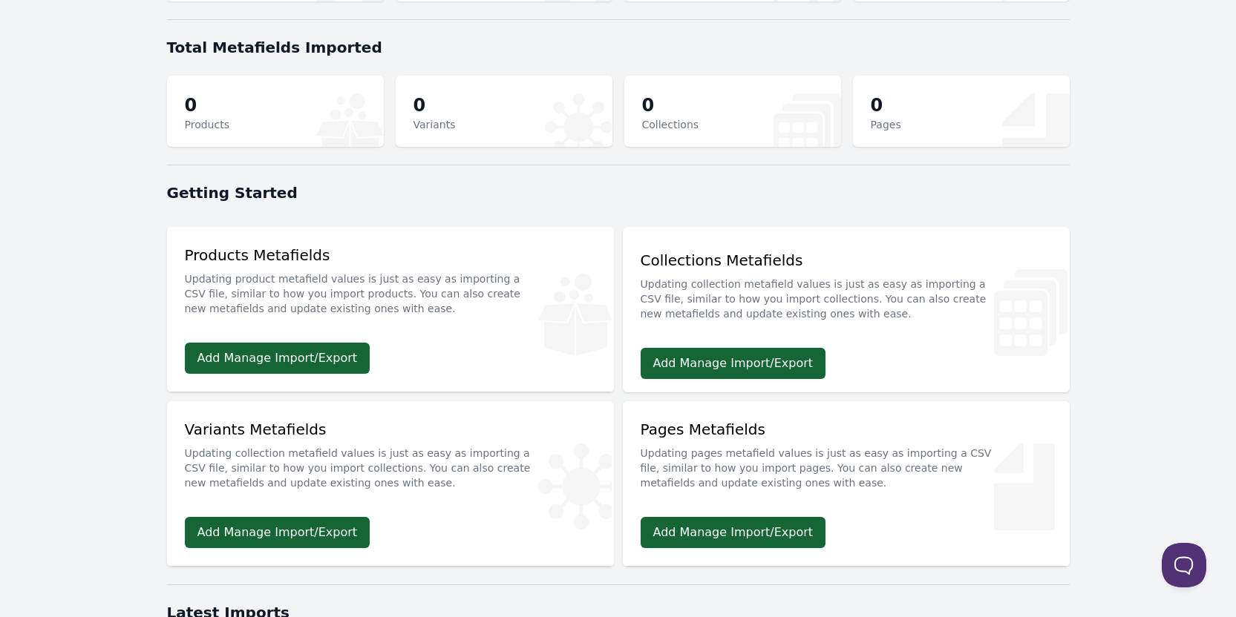
click at [537, 370] on div "Products Metafields Updating product metafield values is just as easy as import…" at bounding box center [390, 305] width 447 height 156
click at [442, 511] on div "Variants Metafields Updating collection metafield values is just as easy as imp…" at bounding box center [390, 459] width 447 height 116
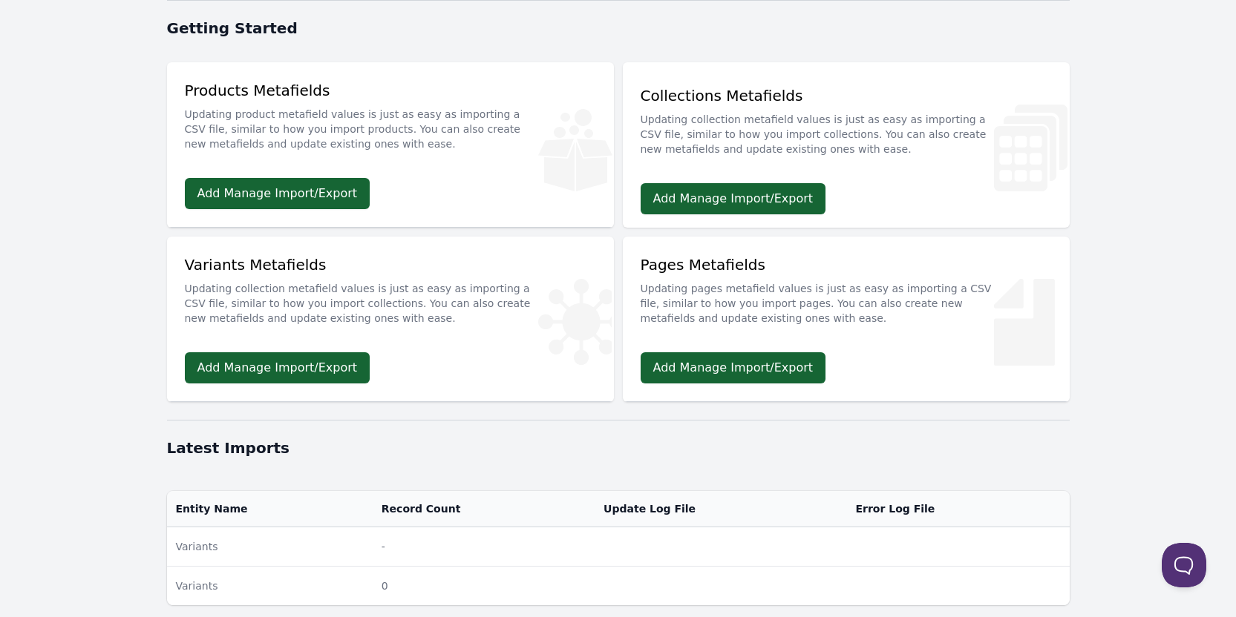
scroll to position [371, 0]
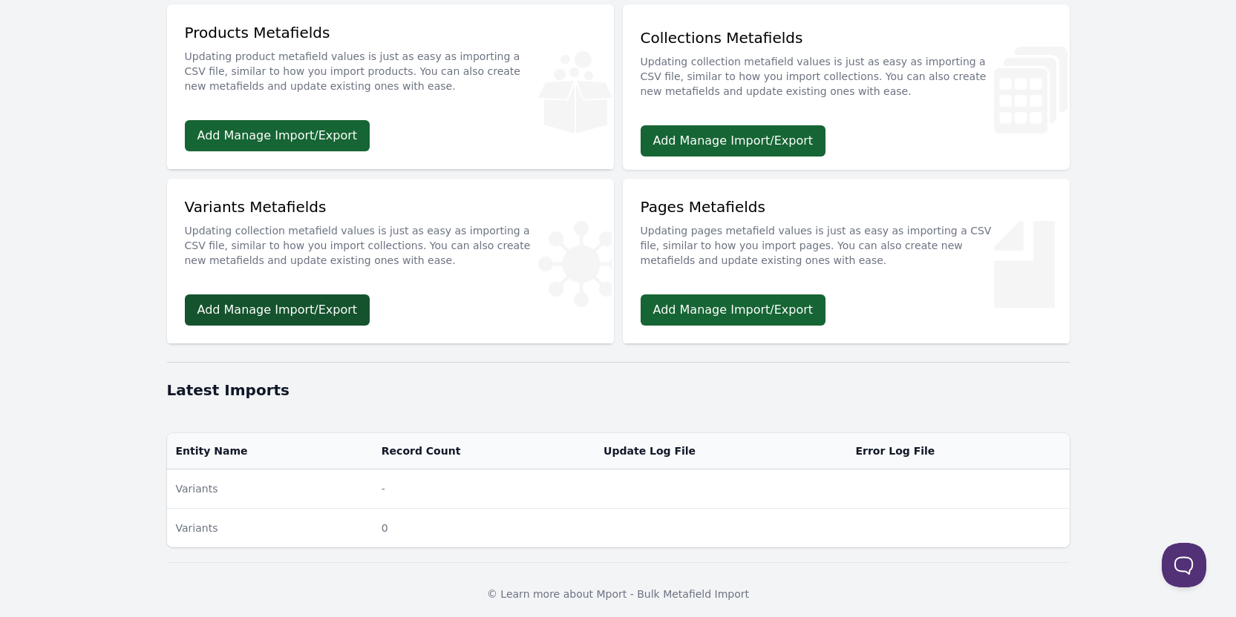
click at [309, 321] on link "Add Manage Import/Export" at bounding box center [278, 310] width 186 height 31
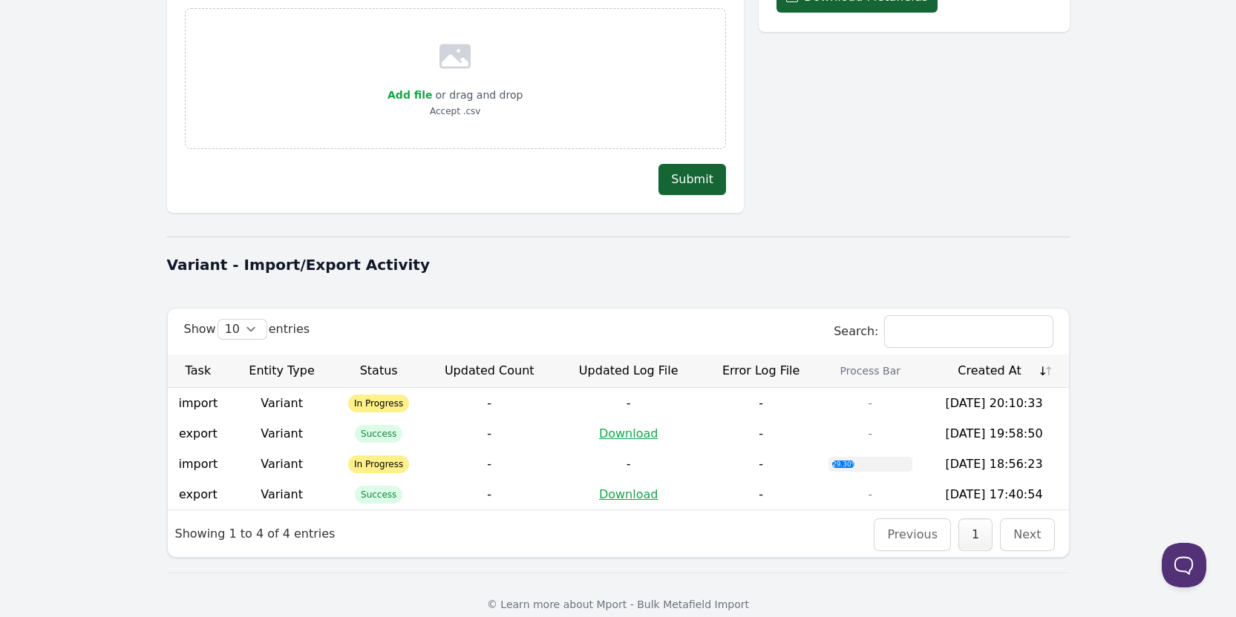
scroll to position [316, 0]
click at [1008, 456] on td "[DATE] 18:56:23" at bounding box center [993, 463] width 149 height 30
click at [1015, 450] on td "[DATE] 18:56:23" at bounding box center [993, 463] width 149 height 30
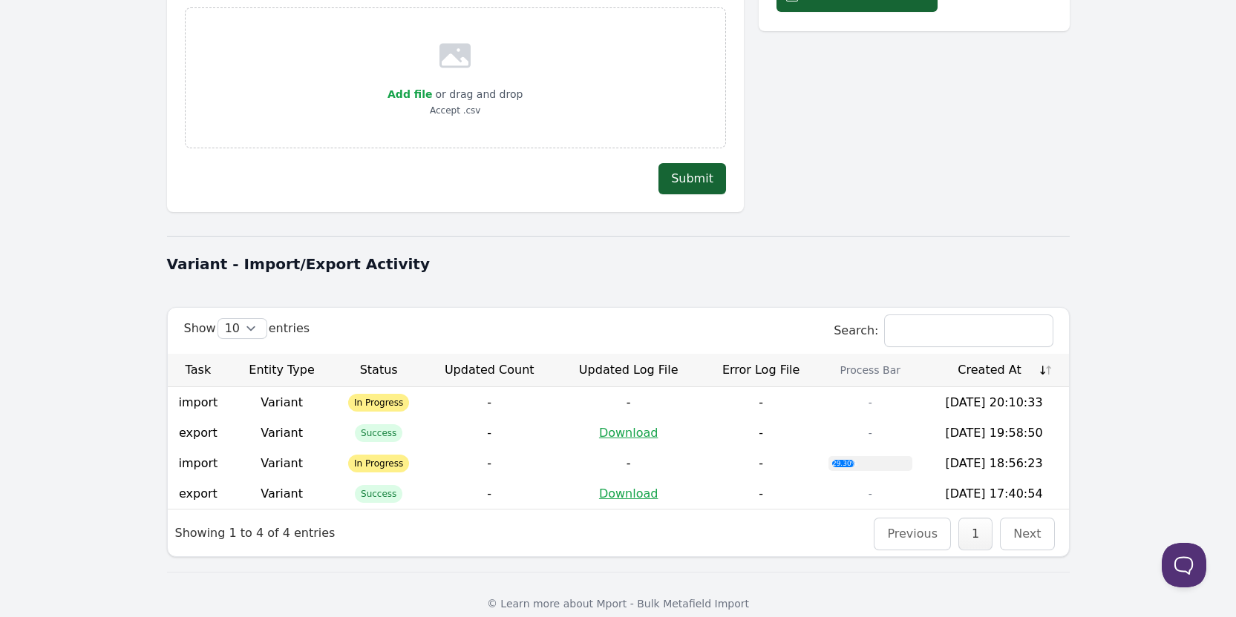
click at [903, 317] on input "Search:" at bounding box center [969, 330] width 168 height 31
click at [260, 354] on table "Task Entity Type Status Updated Count Updated Log File Error Log File Process B…" at bounding box center [618, 432] width 901 height 156
click at [194, 358] on table "Task Entity Type Status Updated Count Updated Log File Error Log File Process B…" at bounding box center [618, 432] width 901 height 156
click at [184, 418] on td "export" at bounding box center [199, 433] width 62 height 30
click at [200, 455] on td "import" at bounding box center [199, 463] width 62 height 30
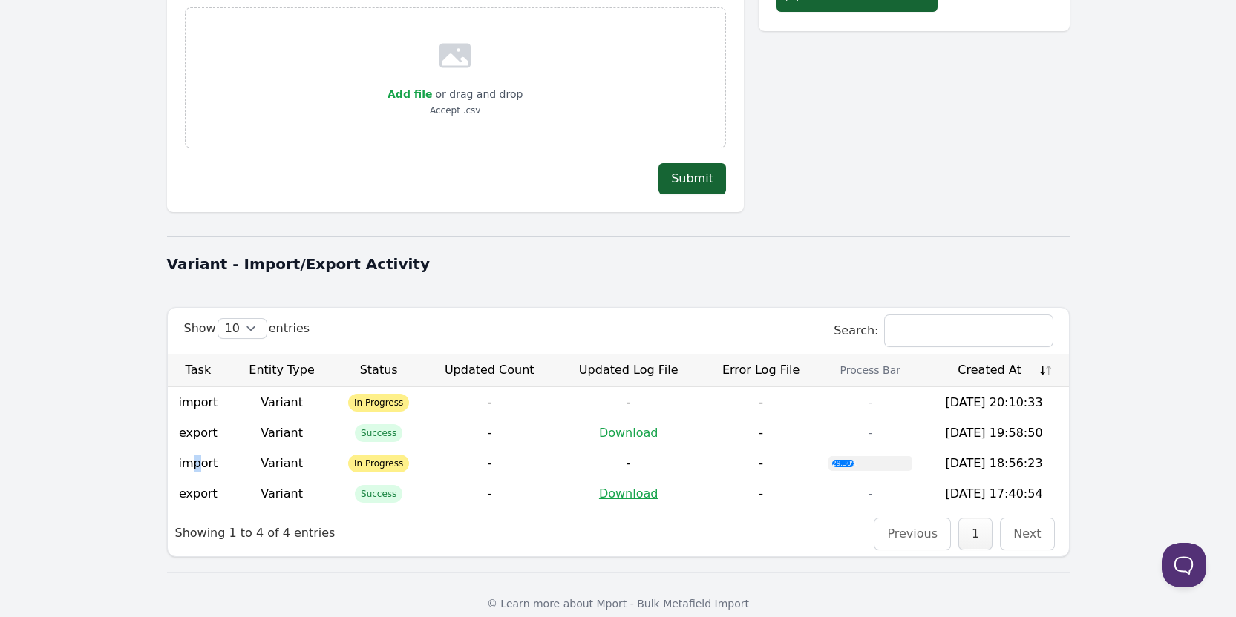
click at [200, 455] on td "import" at bounding box center [199, 463] width 62 height 30
drag, startPoint x: 99, startPoint y: 429, endPoint x: 111, endPoint y: 427, distance: 11.2
click at [97, 430] on body "Dashboard Product Metafields Collection Metafields Variants Metafields Pages Me…" at bounding box center [618, 159] width 1236 height 951
drag, startPoint x: 214, startPoint y: 447, endPoint x: 1143, endPoint y: 492, distance: 930.1
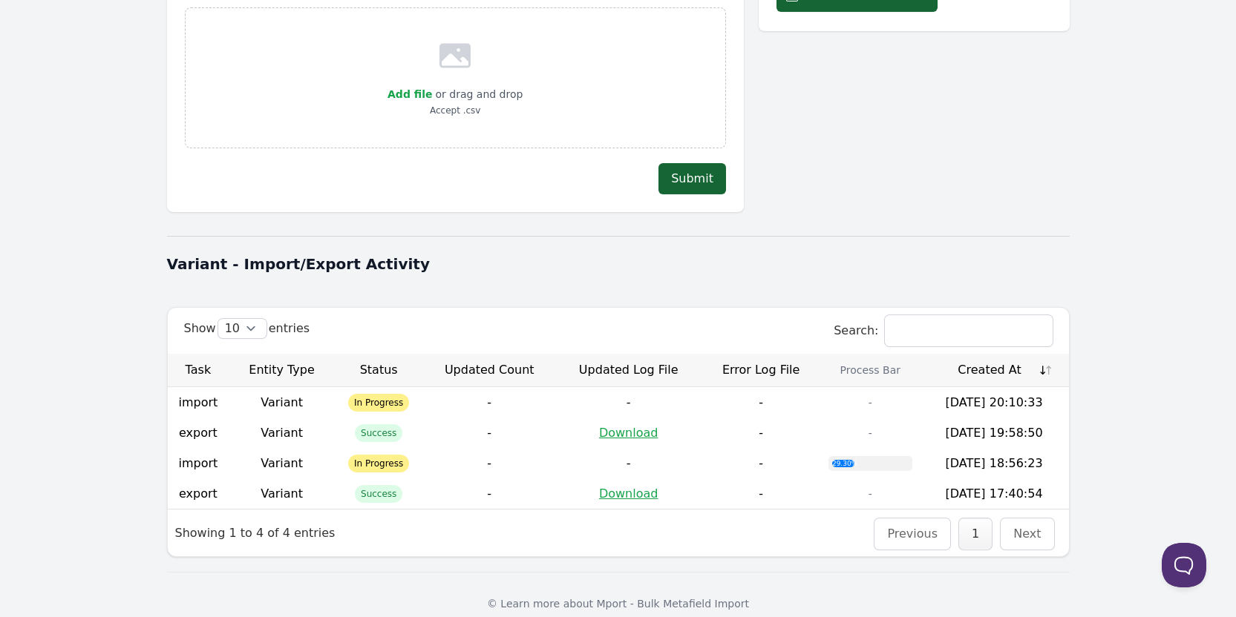
click at [1059, 475] on tbody "import Variant In Progress - - - - [DATE] 20:10:33 export Variant Success - Dow…" at bounding box center [618, 448] width 901 height 122
drag, startPoint x: 1147, startPoint y: 446, endPoint x: 1045, endPoint y: 436, distance: 102.9
click at [1145, 446] on body "Dashboard Product Metafields Collection Metafields Variants Metafields Pages Me…" at bounding box center [618, 159] width 1236 height 951
